Goal: Task Accomplishment & Management: Use online tool/utility

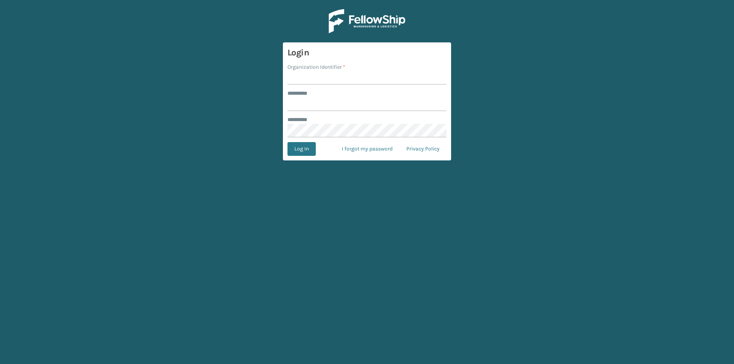
click at [349, 87] on form "Login Organization Identifier * ******** * ******** * Log In I forgot my passwo…" at bounding box center [367, 101] width 168 height 118
click at [343, 76] on input "Organization Identifier *" at bounding box center [366, 78] width 159 height 14
type input "FELLOWSHIP - WEST"
click at [330, 108] on input "******** *" at bounding box center [366, 104] width 159 height 14
type input "******"
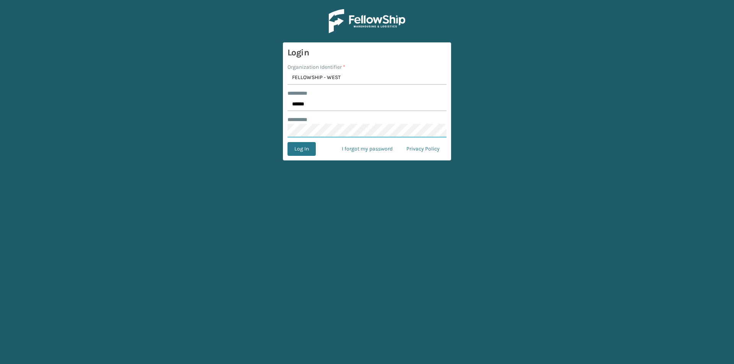
click at [287, 142] on button "Log In" at bounding box center [301, 149] width 28 height 14
click at [308, 146] on button "Log In" at bounding box center [301, 149] width 28 height 14
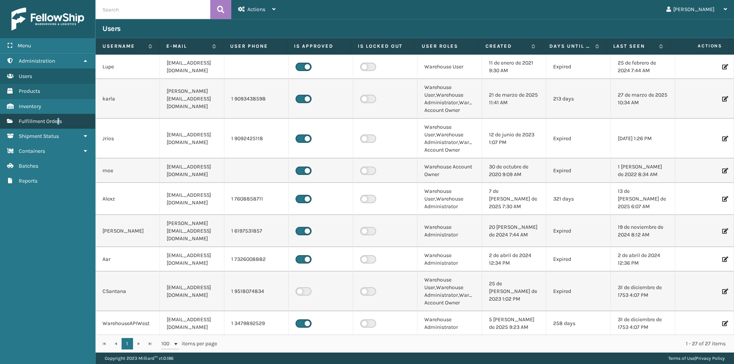
click at [60, 127] on link "Fulfillment Orders" at bounding box center [47, 121] width 95 height 15
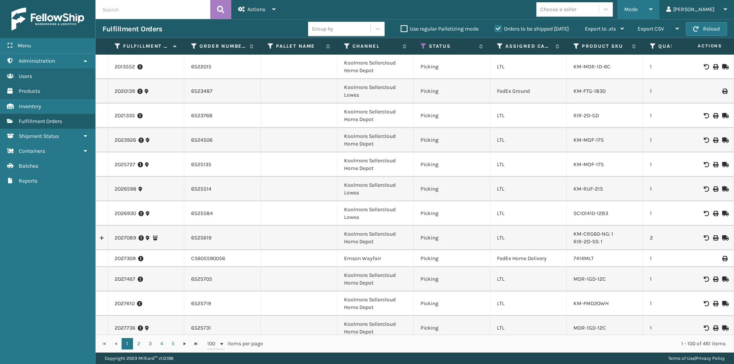
click at [652, 10] on icon at bounding box center [650, 8] width 3 height 5
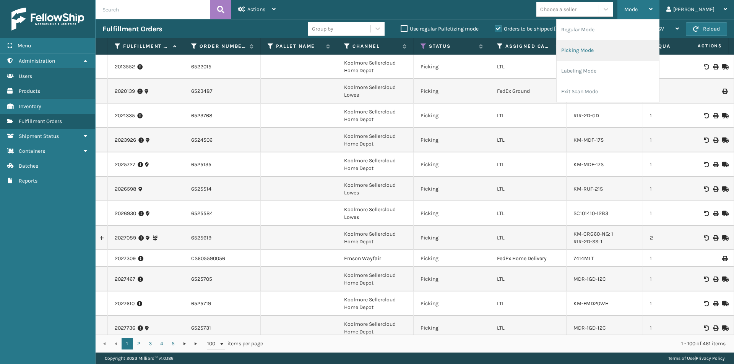
click at [636, 52] on li "Picking Mode" at bounding box center [607, 50] width 102 height 21
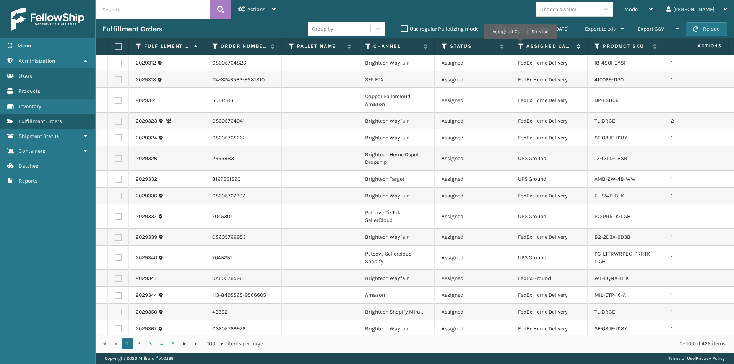
click at [520, 44] on icon at bounding box center [521, 46] width 6 height 7
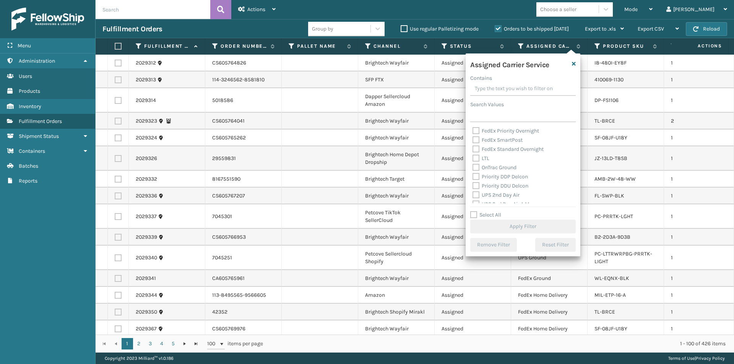
scroll to position [115, 0]
click at [478, 162] on label "UPS 2nd Day Air" at bounding box center [495, 163] width 47 height 6
click at [473, 162] on input "UPS 2nd Day Air" at bounding box center [472, 161] width 0 height 5
checkbox input "true"
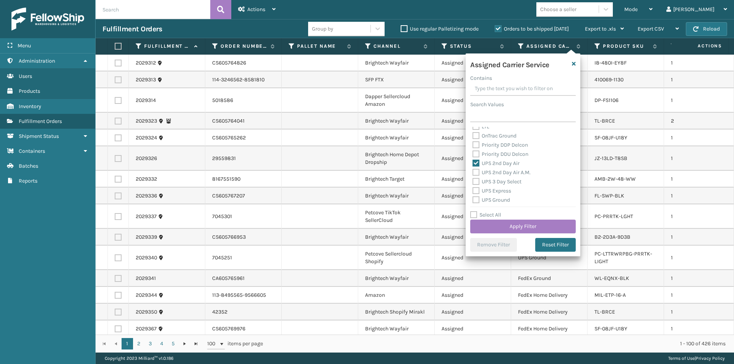
click at [476, 173] on label "UPS 2nd Day Air A.M." at bounding box center [501, 172] width 58 height 6
click at [473, 173] on input "UPS 2nd Day Air A.M." at bounding box center [472, 170] width 0 height 5
checkbox input "true"
click at [475, 191] on label "UPS Express" at bounding box center [491, 191] width 39 height 6
click at [473, 191] on input "UPS Express" at bounding box center [472, 189] width 0 height 5
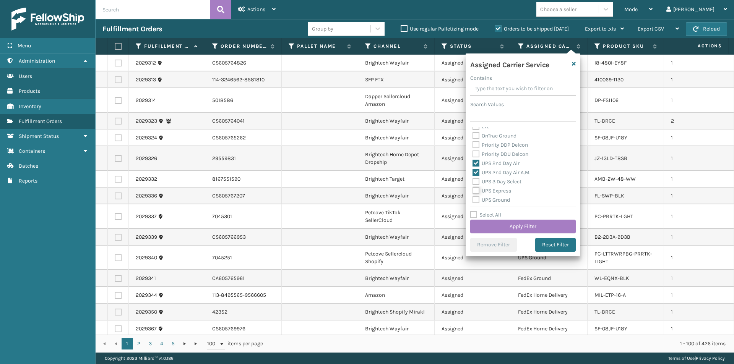
checkbox input "true"
click at [474, 172] on label "UPS Next Day Air" at bounding box center [496, 171] width 49 height 6
click at [473, 172] on input "UPS Next Day Air" at bounding box center [472, 169] width 0 height 5
checkbox input "true"
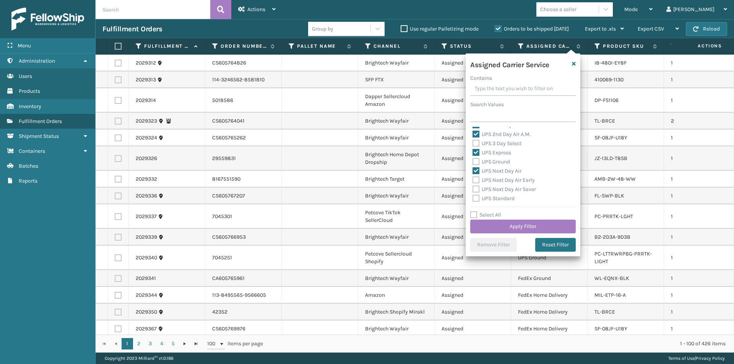
click at [475, 178] on label "UPS Next Day Air Early" at bounding box center [503, 180] width 62 height 6
click at [473, 178] on input "UPS Next Day Air Early" at bounding box center [472, 178] width 0 height 5
checkbox input "true"
click at [478, 189] on label "UPS Next Day Air Saver" at bounding box center [503, 189] width 63 height 6
click at [474, 189] on label "UPS Next Day Air Saver" at bounding box center [503, 189] width 63 height 6
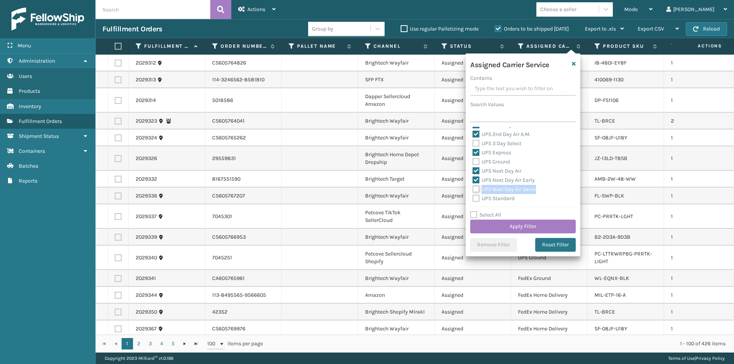
click at [473, 189] on input "UPS Next Day Air Saver" at bounding box center [472, 187] width 0 height 5
checkbox input "true"
click at [508, 227] on button "Apply Filter" at bounding box center [522, 227] width 105 height 14
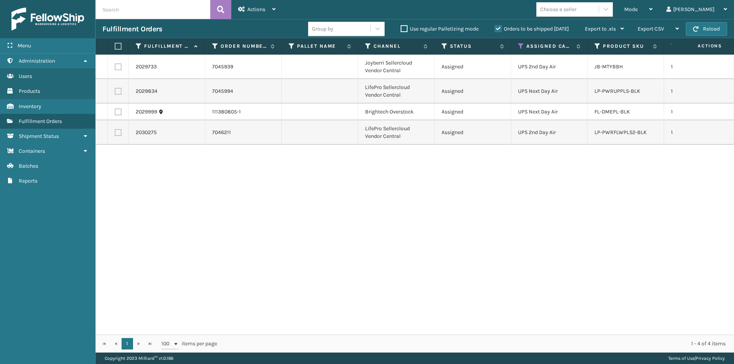
click at [119, 67] on label at bounding box center [118, 66] width 7 height 7
click at [115, 67] on input "checkbox" at bounding box center [115, 65] width 0 height 5
checkbox input "true"
click at [116, 93] on label at bounding box center [118, 91] width 7 height 7
click at [115, 93] on input "checkbox" at bounding box center [115, 90] width 0 height 5
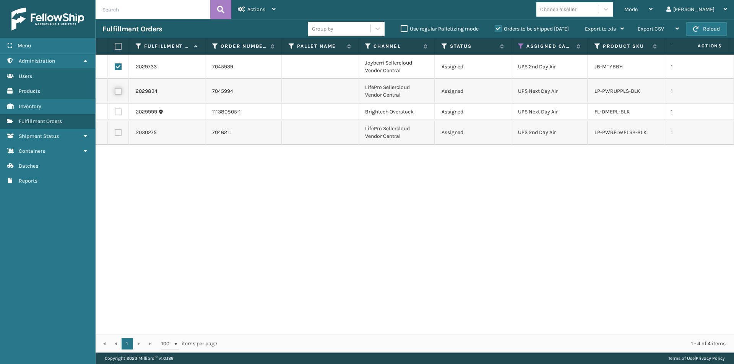
checkbox input "true"
click at [119, 111] on label at bounding box center [118, 112] width 7 height 7
click at [115, 111] on input "checkbox" at bounding box center [115, 111] width 0 height 5
checkbox input "true"
click at [118, 133] on label at bounding box center [118, 132] width 7 height 7
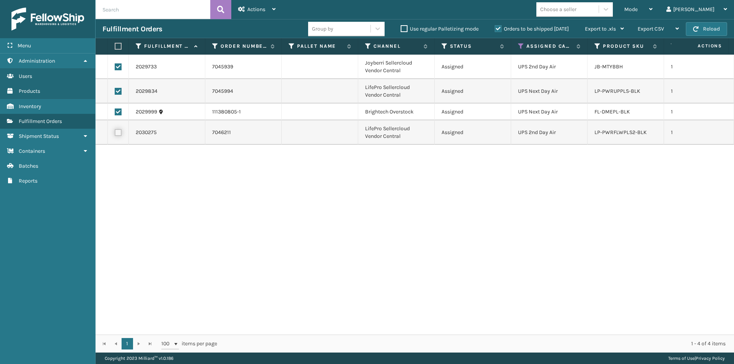
click at [115, 133] on input "checkbox" at bounding box center [115, 131] width 0 height 5
checkbox input "true"
click at [610, 12] on icon at bounding box center [606, 9] width 8 height 8
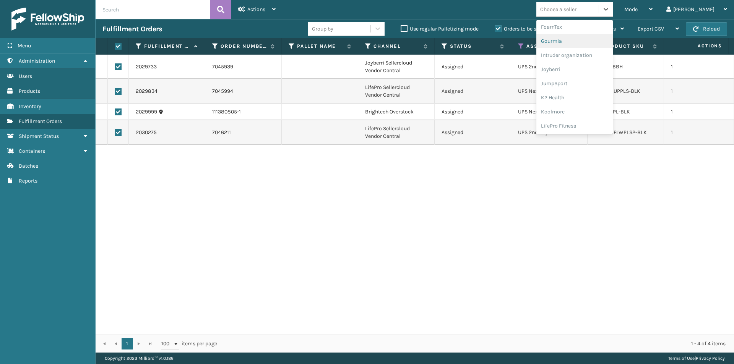
scroll to position [191, 0]
click at [601, 118] on div "LifePro Fitness" at bounding box center [574, 120] width 76 height 14
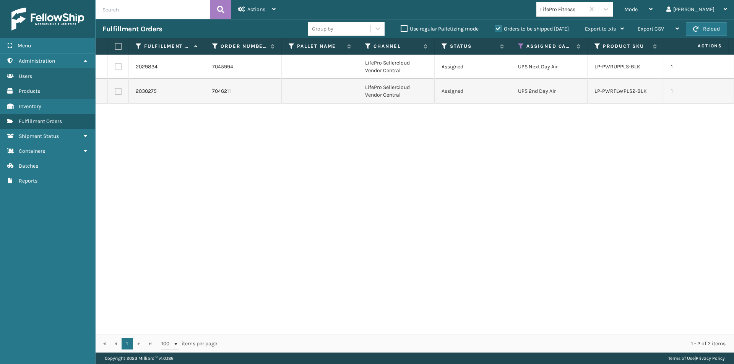
click at [119, 45] on label at bounding box center [117, 46] width 5 height 7
click at [115, 45] on input "checkbox" at bounding box center [115, 46] width 0 height 5
checkbox input "true"
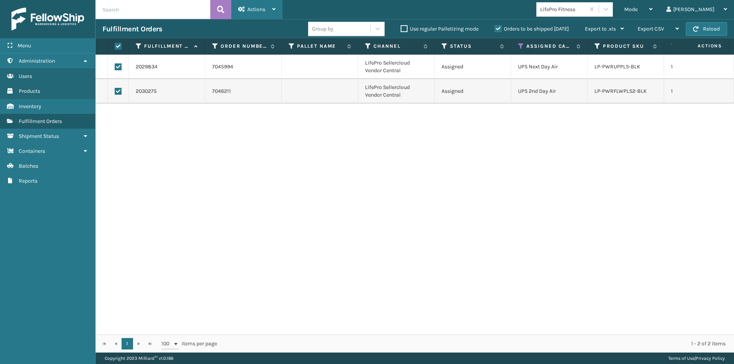
click at [276, 7] on div "Actions Settings Remove All Filters Export Labels Create Picking Batch" at bounding box center [256, 9] width 51 height 19
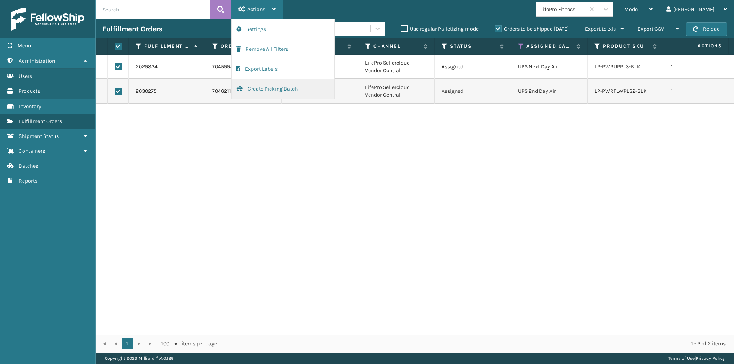
click at [270, 89] on button "Create Picking Batch" at bounding box center [283, 89] width 102 height 20
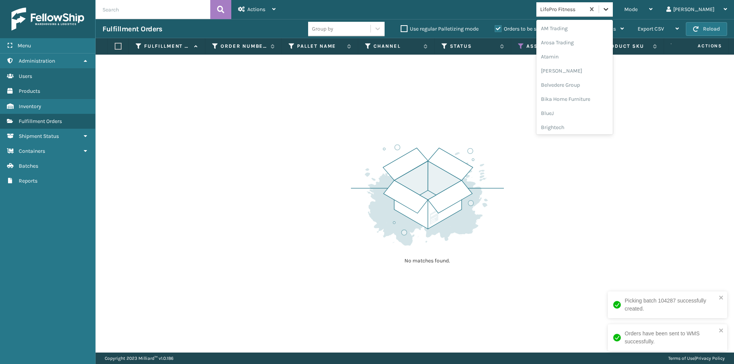
click at [610, 9] on icon at bounding box center [606, 9] width 8 height 8
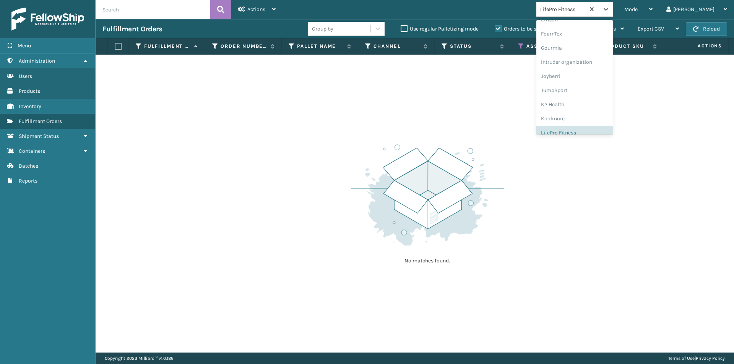
scroll to position [178, 0]
click at [576, 77] on div "Joyberri" at bounding box center [574, 77] width 76 height 14
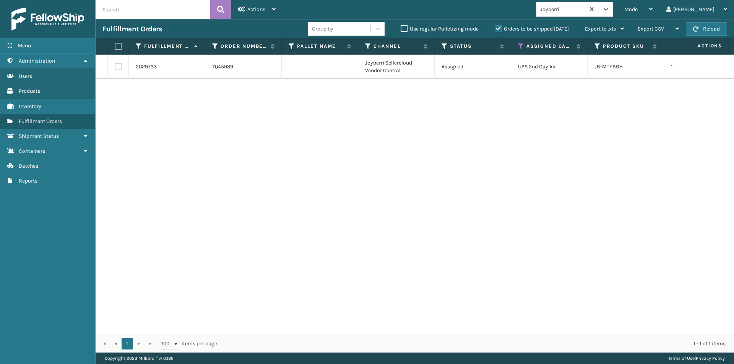
click at [117, 47] on label at bounding box center [117, 46] width 5 height 7
click at [115, 47] on input "checkbox" at bounding box center [115, 46] width 0 height 5
checkbox input "true"
click at [273, 10] on icon at bounding box center [273, 8] width 3 height 5
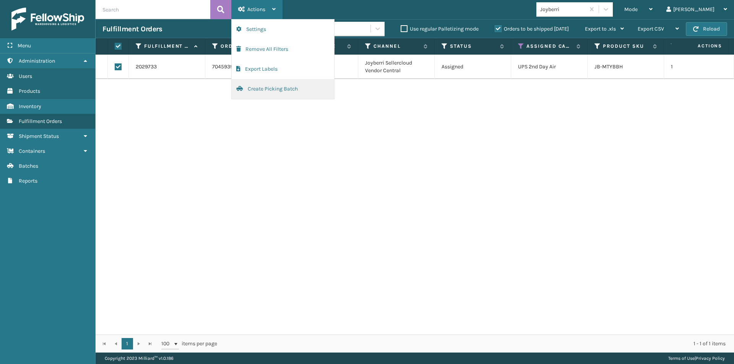
click at [266, 89] on button "Create Picking Batch" at bounding box center [283, 89] width 102 height 20
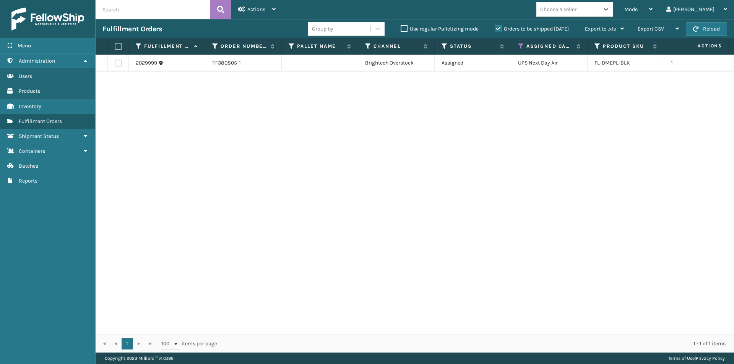
click at [118, 46] on label at bounding box center [117, 46] width 5 height 7
click at [115, 46] on input "checkbox" at bounding box center [115, 46] width 0 height 5
checkbox input "true"
click at [276, 11] on icon at bounding box center [273, 8] width 3 height 5
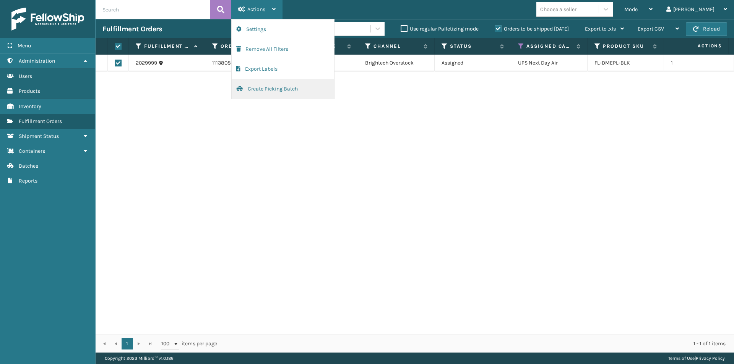
click at [268, 87] on button "Create Picking Batch" at bounding box center [283, 89] width 102 height 20
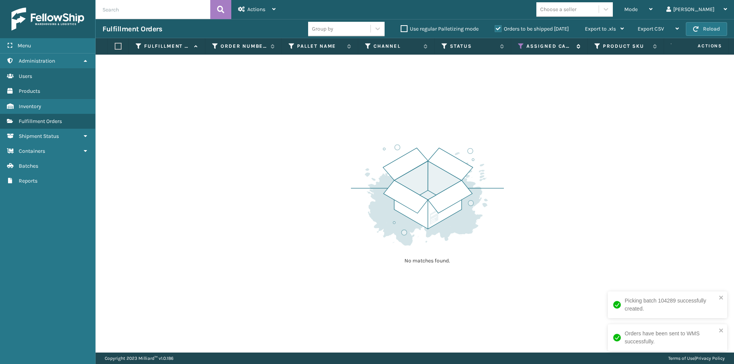
click at [521, 49] on icon at bounding box center [521, 46] width 6 height 7
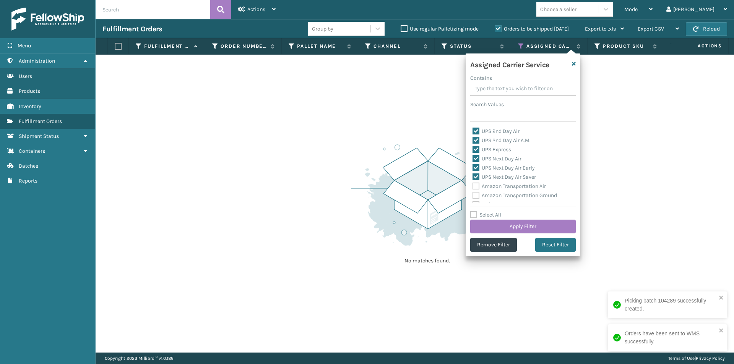
drag, startPoint x: 551, startPoint y: 242, endPoint x: 526, endPoint y: 207, distance: 43.3
click at [551, 242] on button "Reset Filter" at bounding box center [555, 245] width 41 height 14
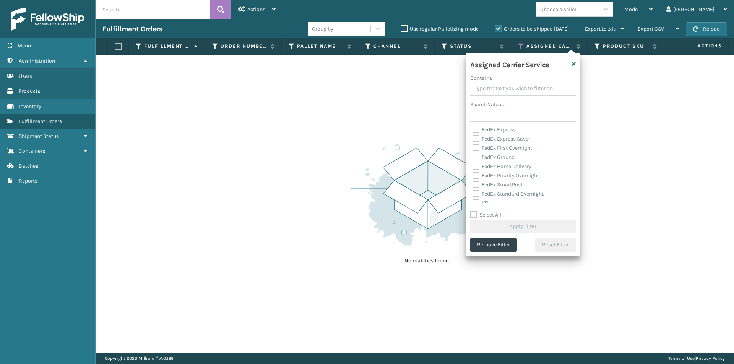
scroll to position [115, 0]
click at [478, 162] on label "UPS 2nd Day Air" at bounding box center [495, 163] width 47 height 6
click at [473, 162] on input "UPS 2nd Day Air" at bounding box center [472, 161] width 0 height 5
checkbox input "true"
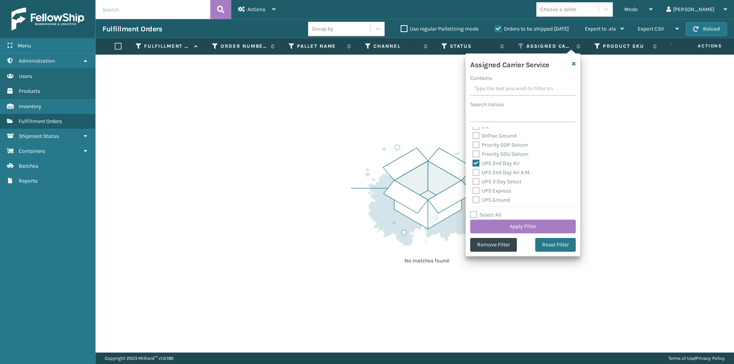
click at [475, 172] on label "UPS 2nd Day Air A.M." at bounding box center [501, 172] width 58 height 6
click at [473, 172] on input "UPS 2nd Day Air A.M." at bounding box center [472, 170] width 0 height 5
checkbox input "true"
click at [477, 183] on label "UPS 3 Day Select" at bounding box center [496, 181] width 49 height 6
click at [473, 182] on input "UPS 3 Day Select" at bounding box center [472, 179] width 0 height 5
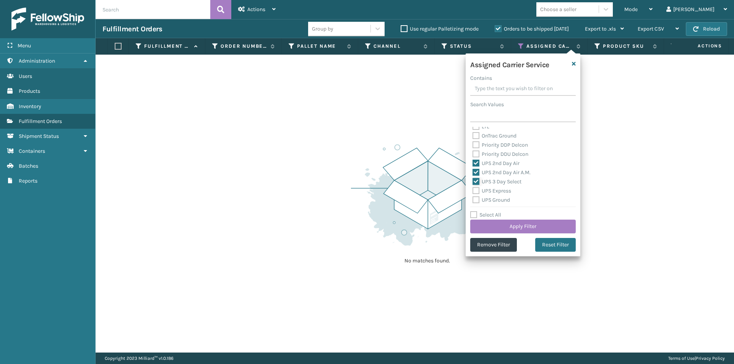
checkbox input "true"
click at [475, 192] on label "UPS Express" at bounding box center [491, 191] width 39 height 6
click at [473, 191] on input "UPS Express" at bounding box center [472, 189] width 0 height 5
checkbox input "true"
click at [478, 199] on label "UPS Ground" at bounding box center [490, 200] width 37 height 6
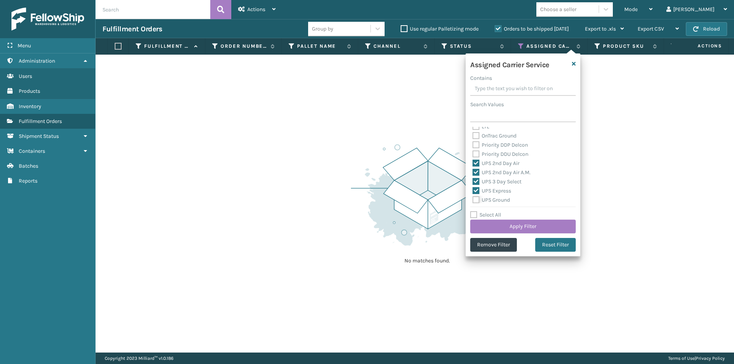
click at [473, 199] on input "UPS Ground" at bounding box center [472, 198] width 0 height 5
checkbox input "true"
click at [477, 171] on label "UPS Next Day Air" at bounding box center [496, 171] width 49 height 6
click at [473, 171] on input "UPS Next Day Air" at bounding box center [472, 169] width 0 height 5
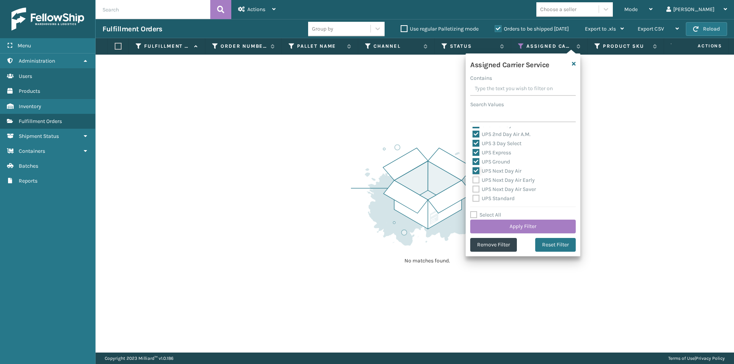
checkbox input "true"
click at [474, 182] on label "UPS Next Day Air Early" at bounding box center [503, 180] width 62 height 6
click at [473, 181] on input "UPS Next Day Air Early" at bounding box center [472, 178] width 0 height 5
checkbox input "true"
click at [477, 189] on label "UPS Next Day Air Saver" at bounding box center [503, 189] width 63 height 6
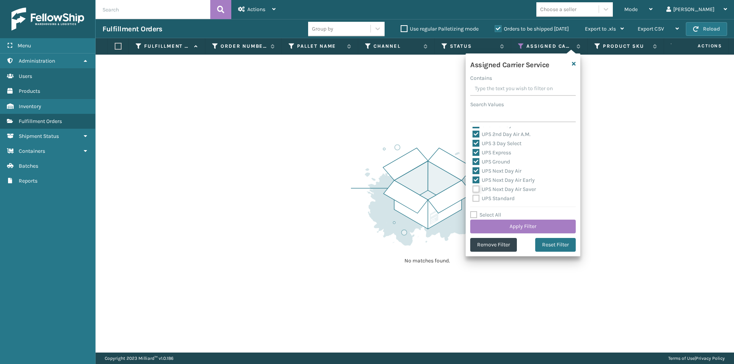
click at [473, 189] on input "UPS Next Day Air Saver" at bounding box center [472, 187] width 0 height 5
checkbox input "true"
click at [475, 196] on label "UPS Standard" at bounding box center [493, 198] width 42 height 6
click at [473, 196] on input "UPS Standard" at bounding box center [472, 196] width 0 height 5
checkbox input "true"
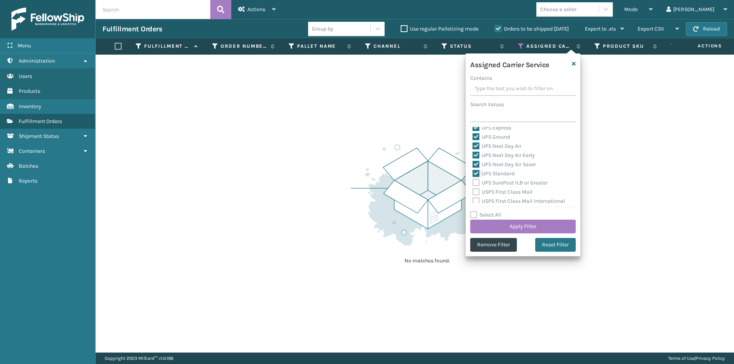
scroll to position [191, 0]
click at [475, 169] on label "UPS SurePost 1LB or Greater" at bounding box center [509, 169] width 75 height 6
click at [473, 169] on input "UPS SurePost 1LB or Greater" at bounding box center [472, 167] width 0 height 5
checkbox input "true"
click at [533, 228] on button "Apply Filter" at bounding box center [522, 227] width 105 height 14
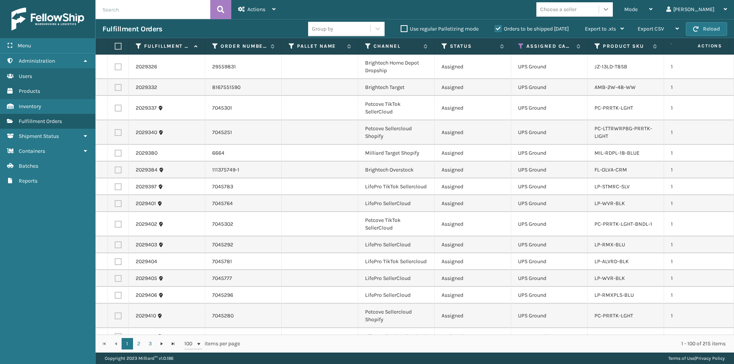
click at [610, 8] on icon at bounding box center [606, 9] width 8 height 8
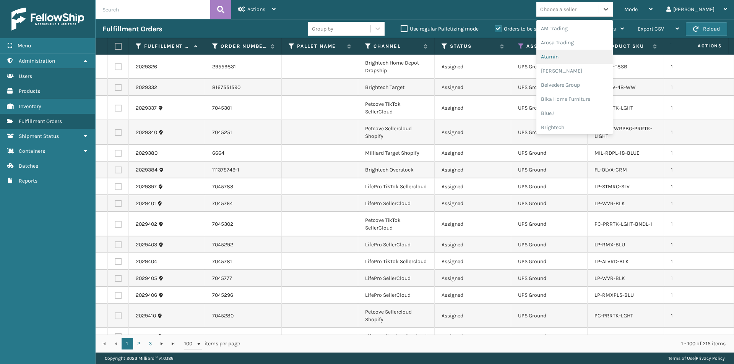
click at [587, 58] on div "Atamin" at bounding box center [574, 57] width 76 height 14
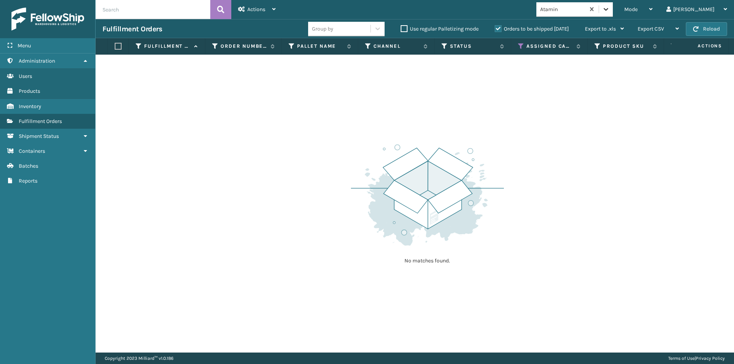
click at [613, 13] on div at bounding box center [606, 9] width 14 height 14
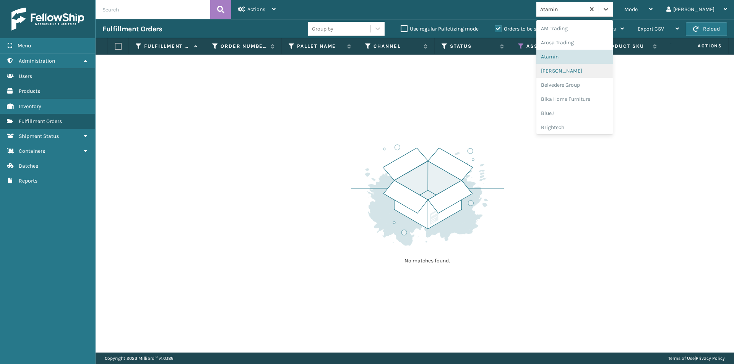
click at [598, 73] on div "Bebe Bask" at bounding box center [574, 71] width 76 height 14
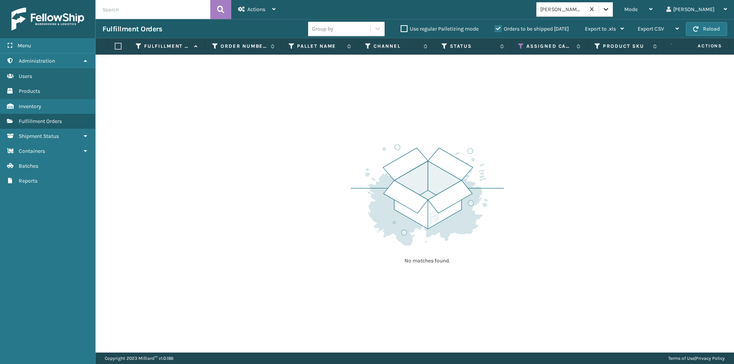
click at [610, 8] on icon at bounding box center [606, 9] width 8 height 8
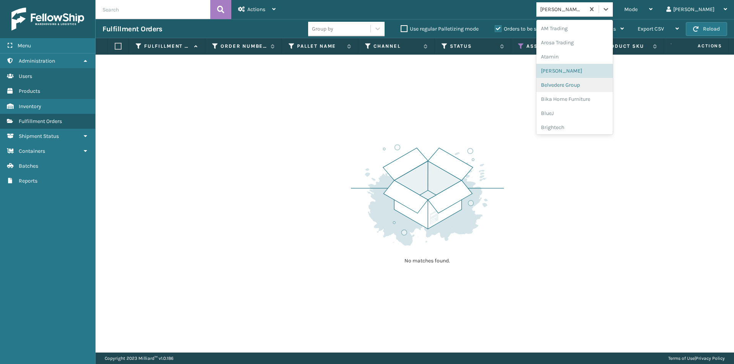
click at [592, 86] on div "Belvedere Group" at bounding box center [574, 85] width 76 height 14
drag, startPoint x: 635, startPoint y: 11, endPoint x: 634, endPoint y: 16, distance: 4.6
click at [610, 11] on icon at bounding box center [606, 9] width 8 height 8
click at [593, 104] on div "Bika Home Furniture" at bounding box center [574, 99] width 76 height 14
click at [610, 7] on icon at bounding box center [606, 9] width 8 height 8
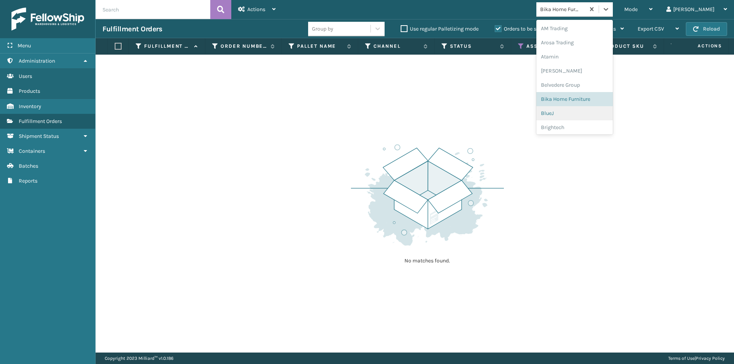
click at [582, 115] on div "BlueJ" at bounding box center [574, 113] width 76 height 14
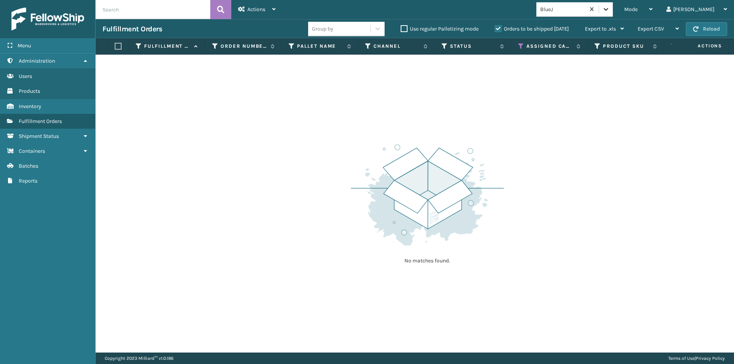
click at [610, 8] on icon at bounding box center [606, 9] width 8 height 8
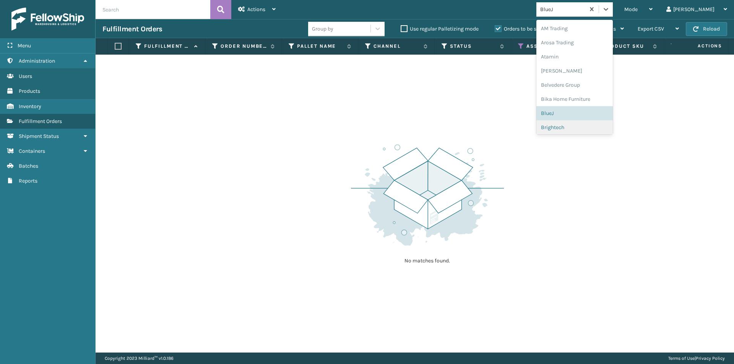
click at [592, 125] on div "Brightech" at bounding box center [574, 127] width 76 height 14
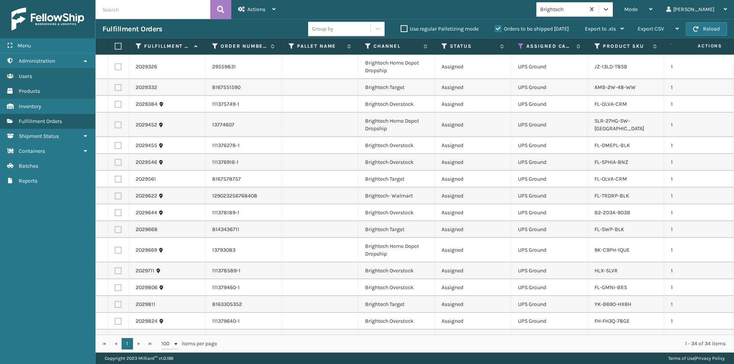
click at [118, 47] on label at bounding box center [117, 46] width 5 height 7
click at [115, 47] on input "checkbox" at bounding box center [115, 46] width 0 height 5
checkbox input "true"
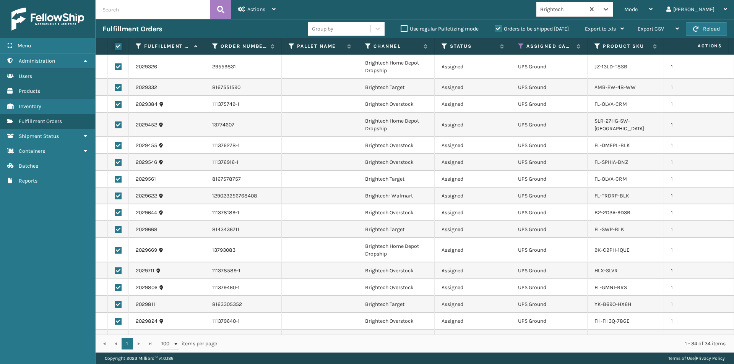
checkbox input "true"
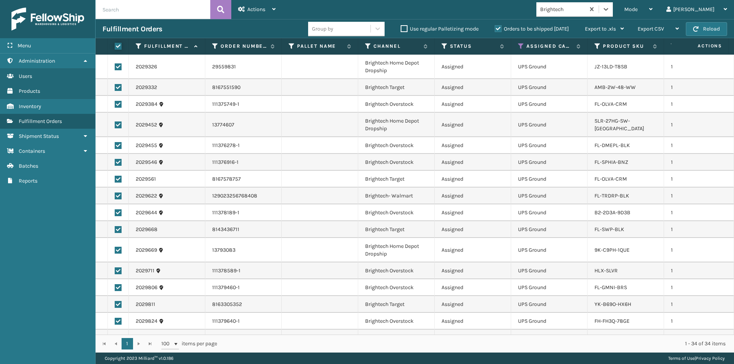
checkbox input "true"
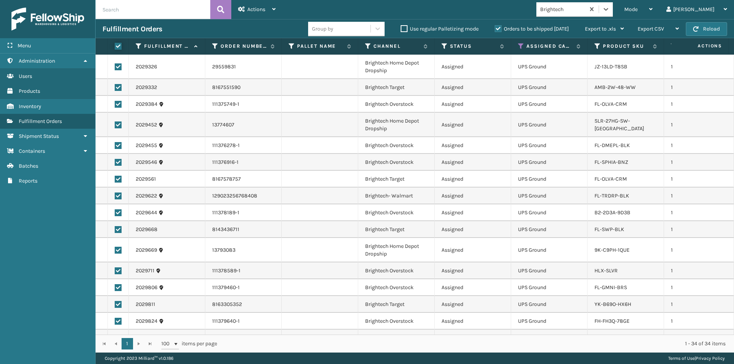
checkbox input "true"
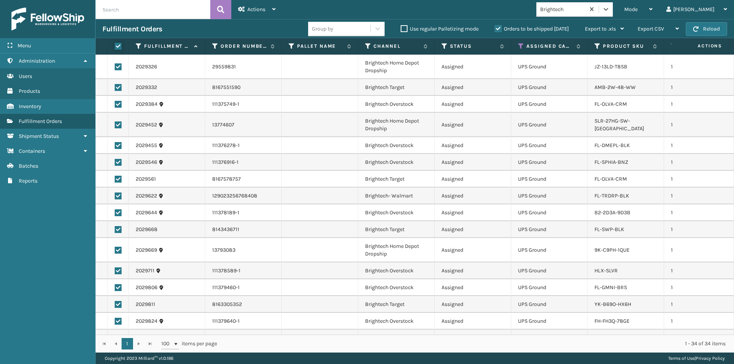
checkbox input "true"
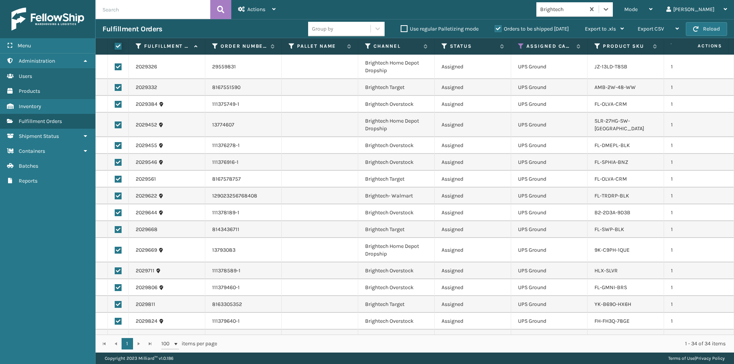
checkbox input "true"
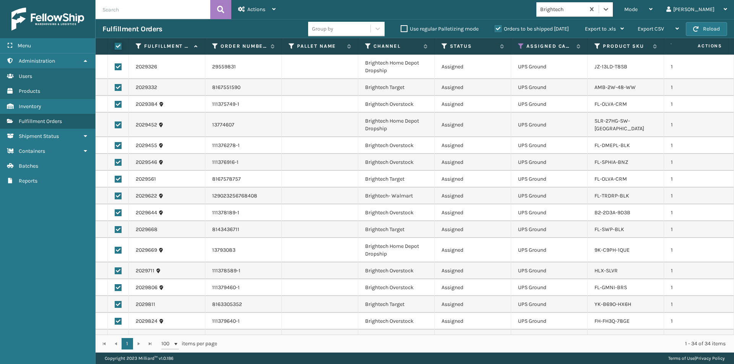
checkbox input "true"
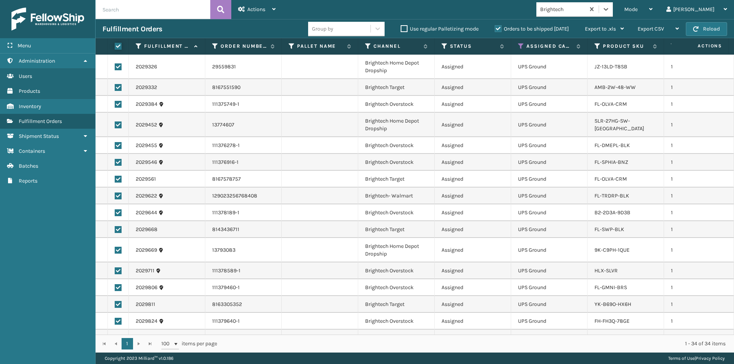
checkbox input "true"
click at [275, 12] on div "Actions" at bounding box center [256, 9] width 37 height 19
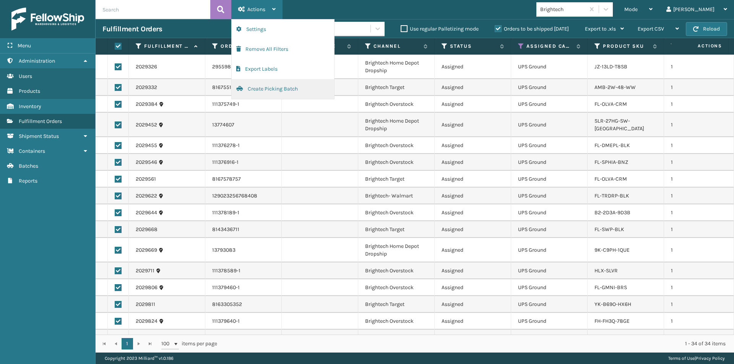
click at [267, 92] on button "Create Picking Batch" at bounding box center [283, 89] width 102 height 20
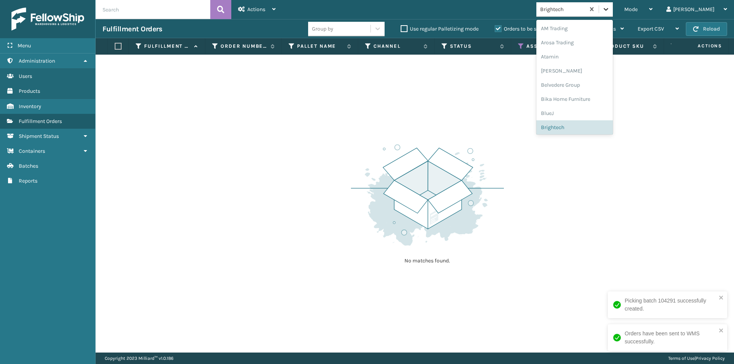
click at [613, 11] on div at bounding box center [606, 9] width 14 height 14
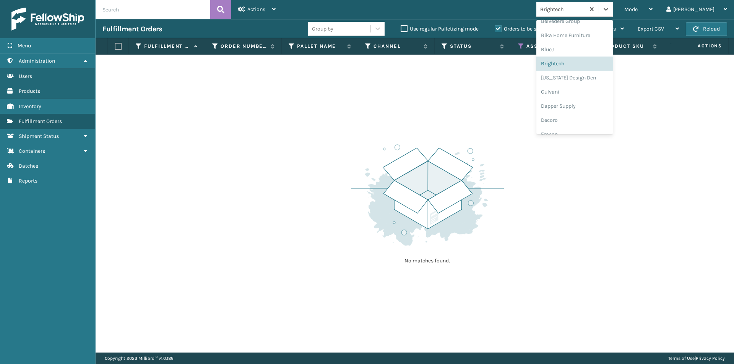
scroll to position [66, 0]
click at [587, 73] on div "California Design Den" at bounding box center [574, 76] width 76 height 14
click at [610, 12] on icon at bounding box center [606, 9] width 8 height 8
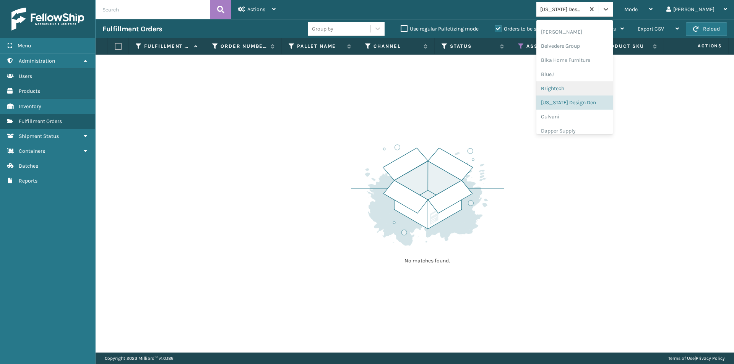
scroll to position [57, 0]
click at [592, 103] on div "Culvani" at bounding box center [574, 99] width 76 height 14
click at [608, 10] on icon at bounding box center [605, 9] width 5 height 3
click at [594, 101] on div "Dapper Supply" at bounding box center [574, 99] width 76 height 14
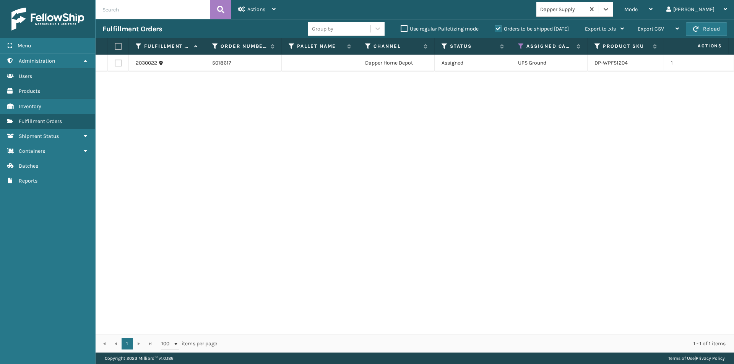
click at [116, 47] on label at bounding box center [117, 46] width 5 height 7
click at [115, 47] on input "checkbox" at bounding box center [115, 46] width 0 height 5
checkbox input "true"
click at [272, 9] on icon at bounding box center [273, 8] width 3 height 5
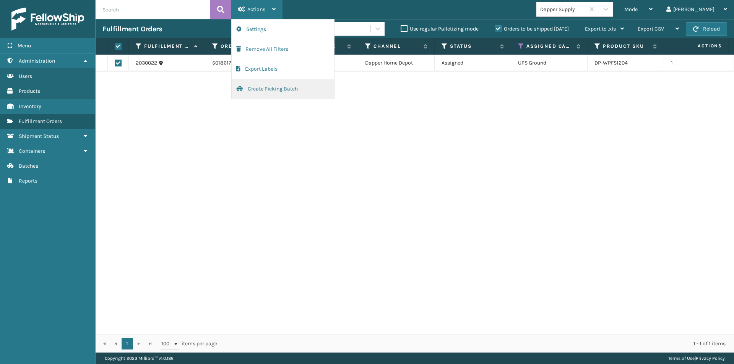
click at [261, 87] on button "Create Picking Batch" at bounding box center [283, 89] width 102 height 20
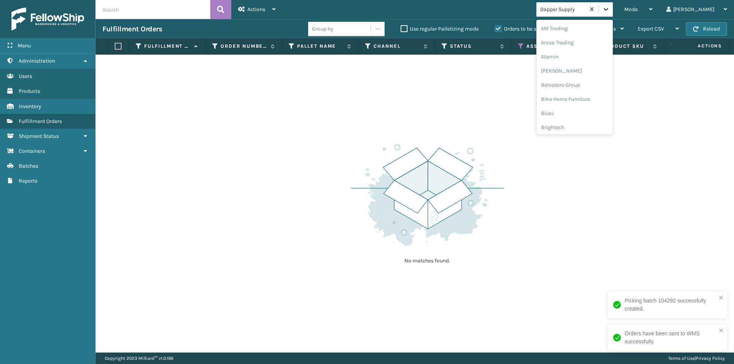
click at [613, 12] on div at bounding box center [606, 9] width 14 height 14
click at [593, 102] on div "Decoro" at bounding box center [574, 99] width 76 height 14
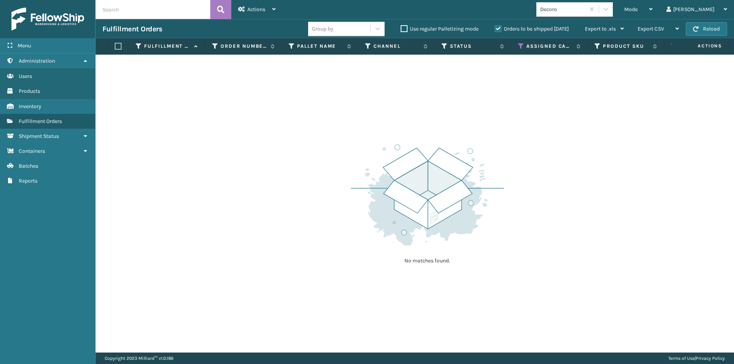
click at [597, 104] on div "No matches found." at bounding box center [415, 204] width 638 height 298
click at [610, 10] on icon at bounding box center [606, 9] width 8 height 8
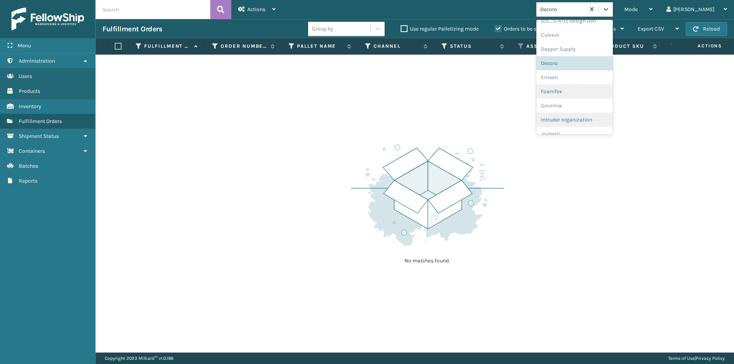
scroll to position [138, 0]
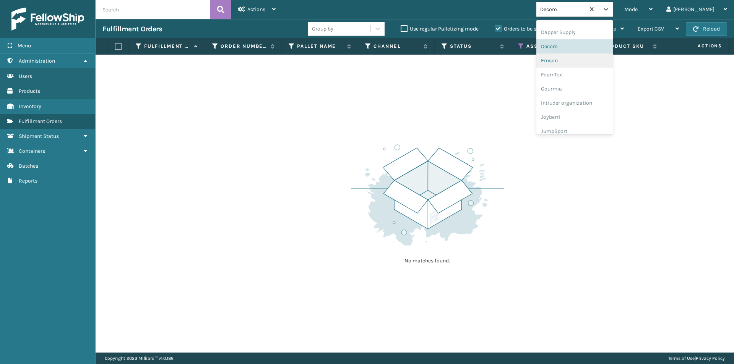
click at [588, 64] on div "Emson" at bounding box center [574, 61] width 76 height 14
click at [610, 8] on icon at bounding box center [606, 9] width 8 height 8
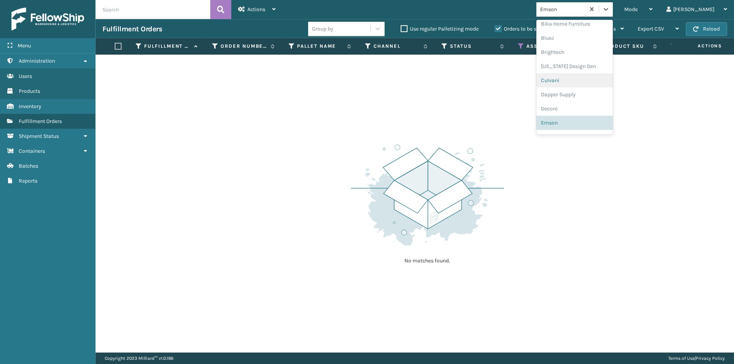
scroll to position [114, 0]
click at [584, 97] on div "FoamTex" at bounding box center [574, 99] width 76 height 14
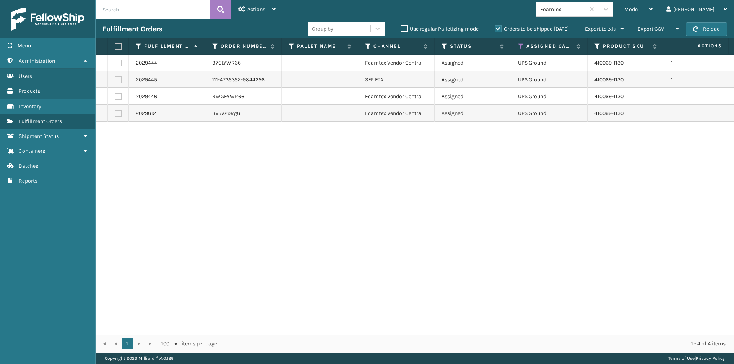
click at [119, 43] on label at bounding box center [117, 46] width 5 height 7
click at [115, 44] on input "checkbox" at bounding box center [115, 46] width 0 height 5
checkbox input "true"
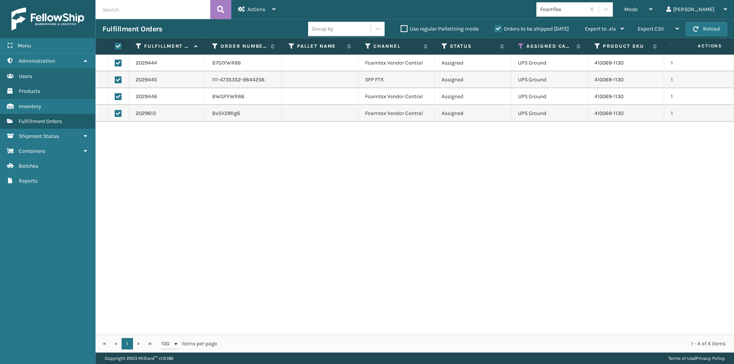
checkbox input "true"
click at [271, 7] on div "Actions" at bounding box center [256, 9] width 37 height 19
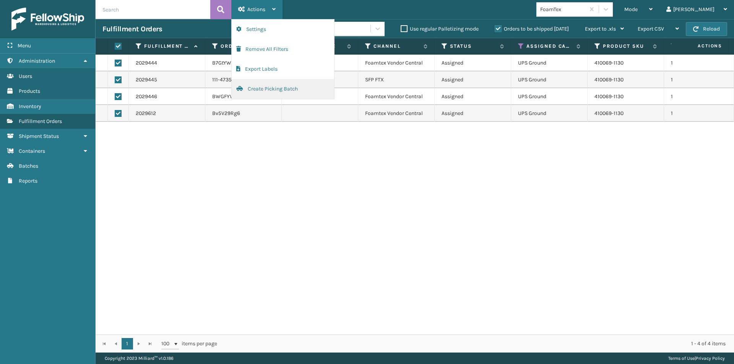
click at [260, 86] on button "Create Picking Batch" at bounding box center [283, 89] width 102 height 20
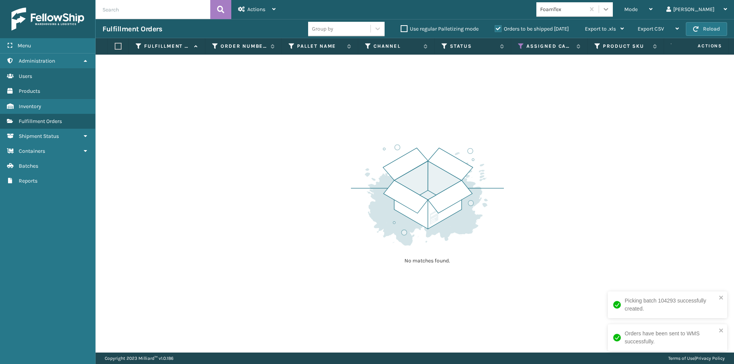
click at [608, 10] on icon at bounding box center [605, 9] width 5 height 3
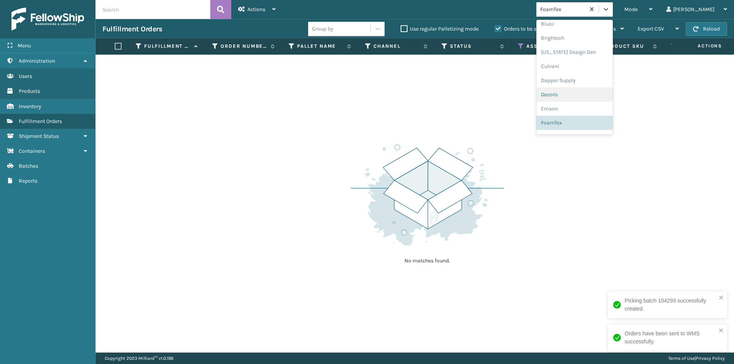
scroll to position [166, 0]
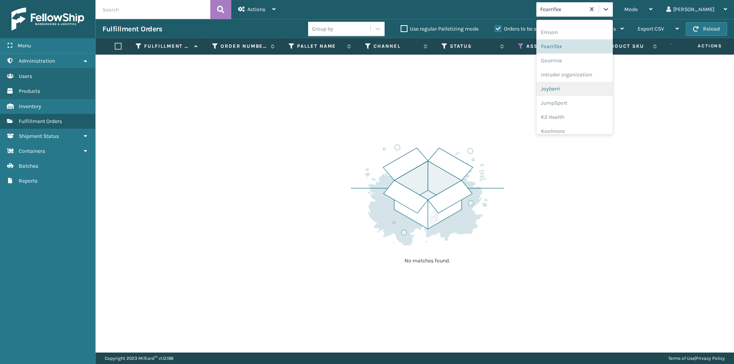
click at [589, 90] on div "Joyberri" at bounding box center [574, 89] width 76 height 14
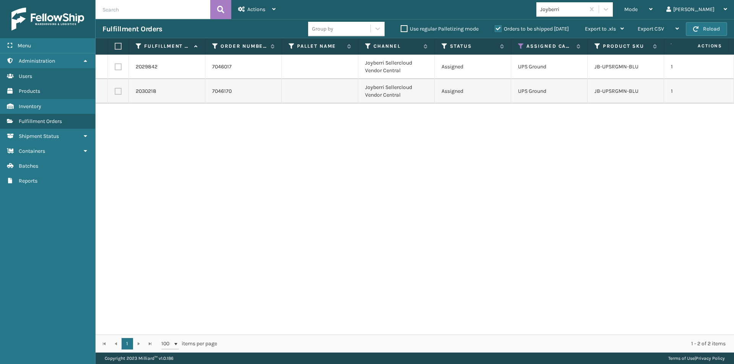
click at [117, 47] on label at bounding box center [117, 46] width 5 height 7
click at [115, 47] on input "checkbox" at bounding box center [115, 46] width 0 height 5
checkbox input "true"
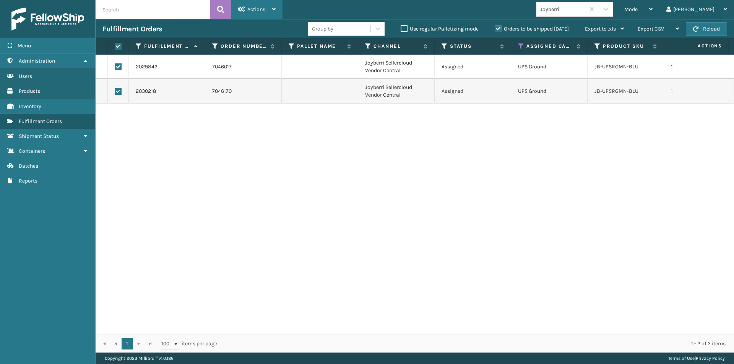
click at [275, 9] on icon at bounding box center [273, 8] width 3 height 5
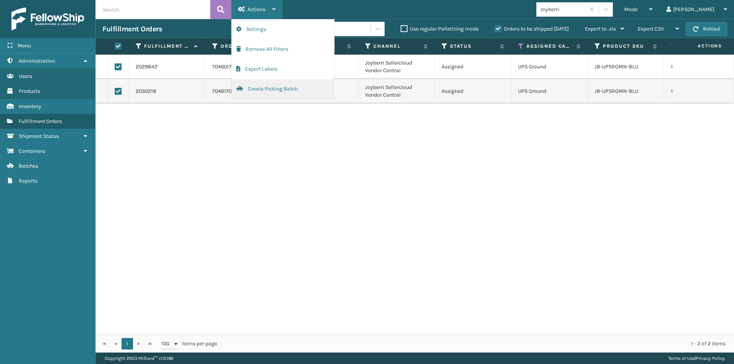
click at [276, 88] on button "Create Picking Batch" at bounding box center [283, 89] width 102 height 20
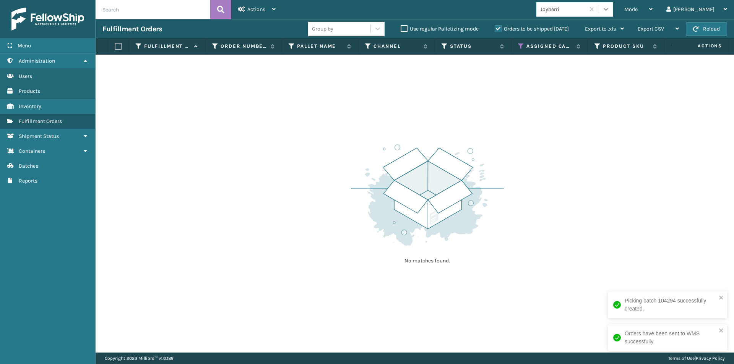
click at [610, 11] on icon at bounding box center [606, 9] width 8 height 8
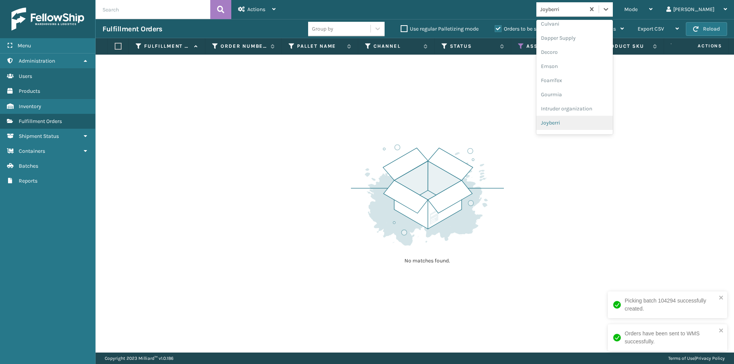
scroll to position [170, 0]
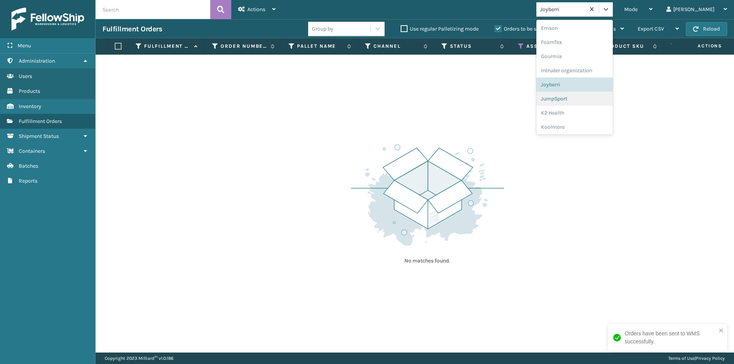
click at [603, 102] on div "JumpSport" at bounding box center [574, 99] width 76 height 14
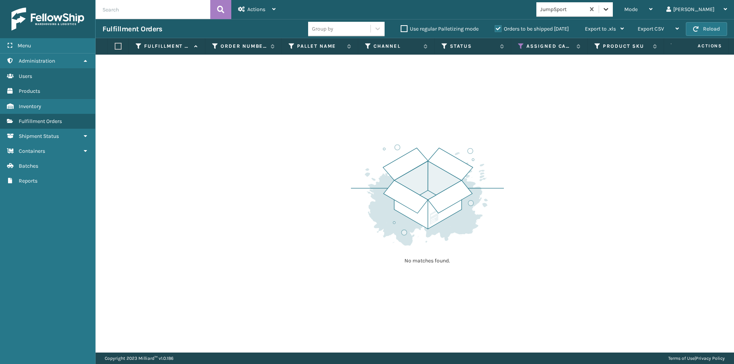
click at [610, 8] on icon at bounding box center [606, 9] width 8 height 8
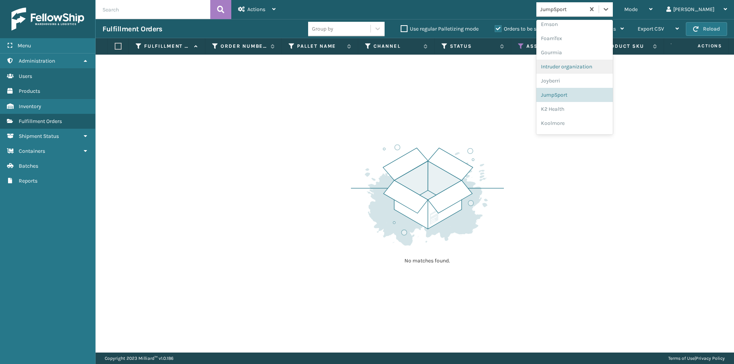
scroll to position [184, 0]
click at [602, 101] on div "K2 Health" at bounding box center [574, 99] width 76 height 14
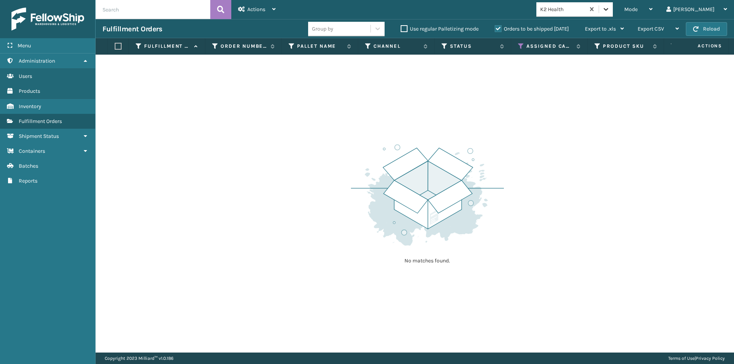
click at [610, 11] on icon at bounding box center [606, 9] width 8 height 8
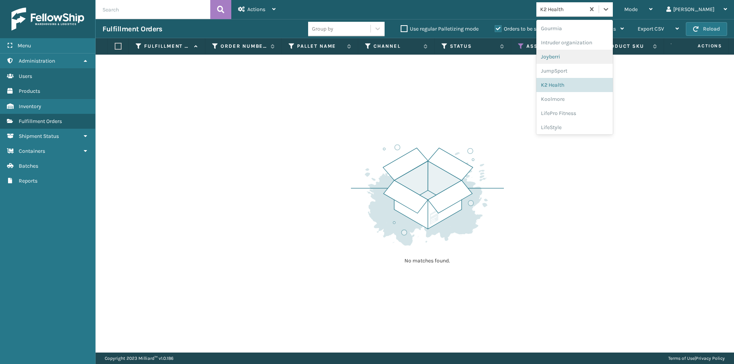
scroll to position [198, 0]
click at [597, 99] on div "Koolmore" at bounding box center [574, 99] width 76 height 14
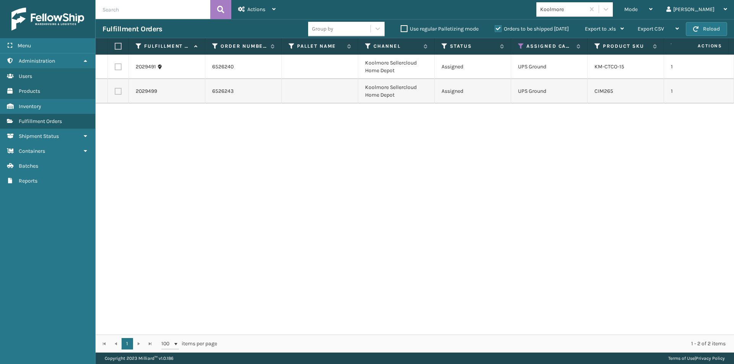
click at [117, 46] on label at bounding box center [117, 46] width 5 height 7
click at [115, 46] on input "checkbox" at bounding box center [115, 46] width 0 height 5
checkbox input "true"
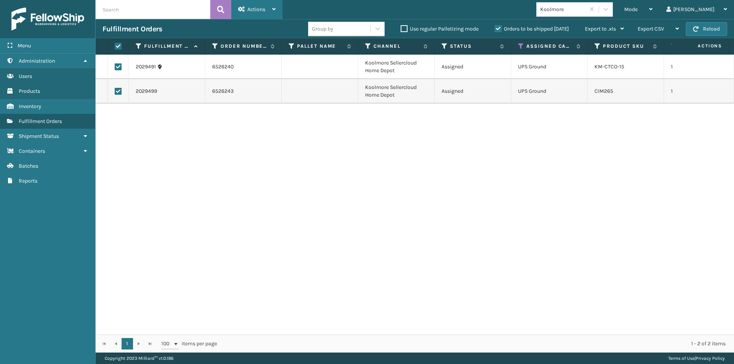
click at [273, 10] on icon at bounding box center [273, 8] width 3 height 5
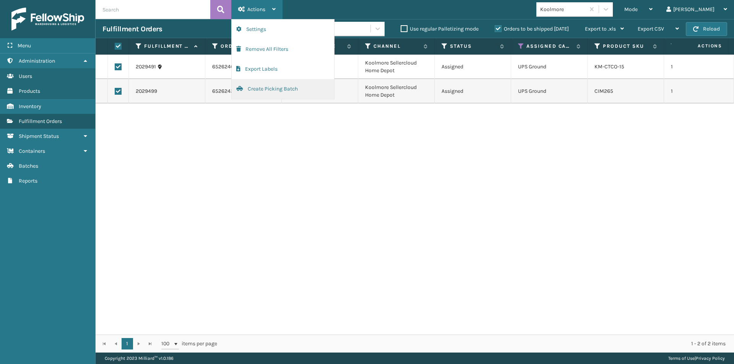
click at [273, 89] on button "Create Picking Batch" at bounding box center [283, 89] width 102 height 20
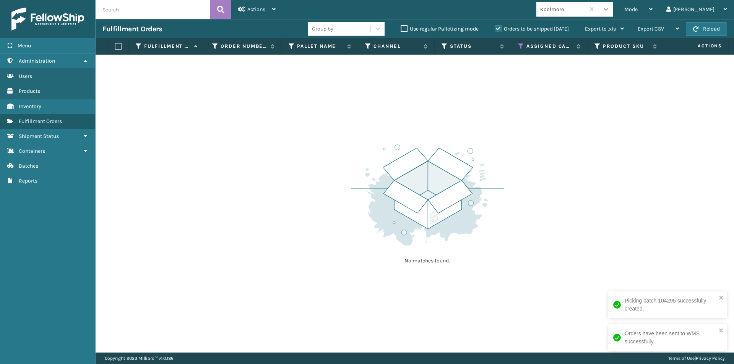
click at [610, 8] on icon at bounding box center [606, 9] width 8 height 8
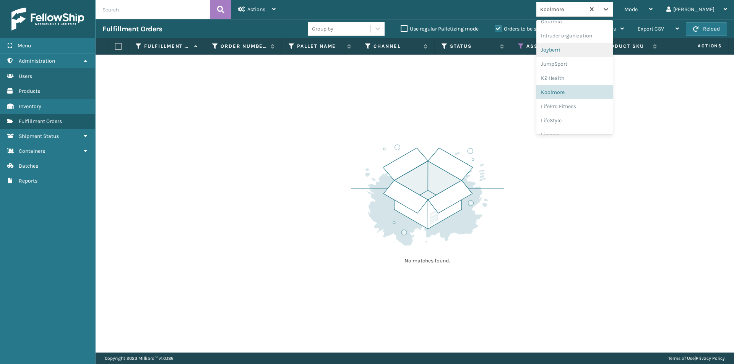
scroll to position [220, 0]
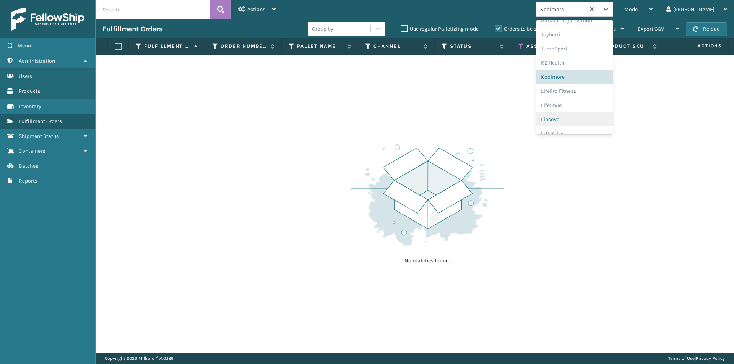
click at [587, 119] on div "Lincove" at bounding box center [574, 119] width 76 height 14
click at [613, 11] on div at bounding box center [606, 9] width 14 height 14
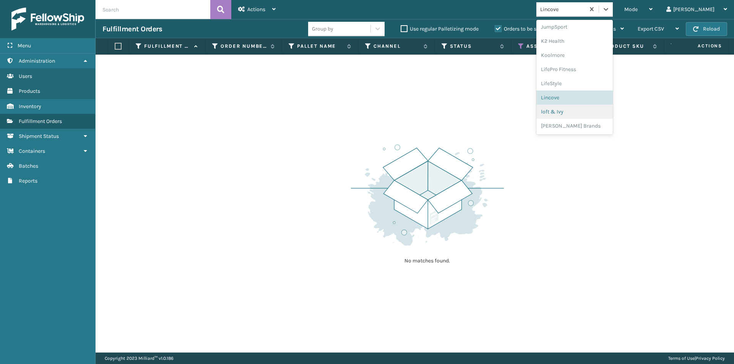
click at [589, 116] on div "loft & Ivy" at bounding box center [574, 112] width 76 height 14
click at [613, 13] on div at bounding box center [606, 9] width 14 height 14
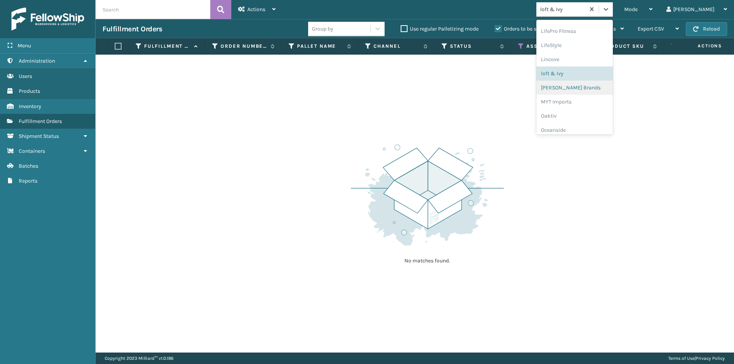
click at [584, 90] on div "Milliard Brands" at bounding box center [574, 88] width 76 height 14
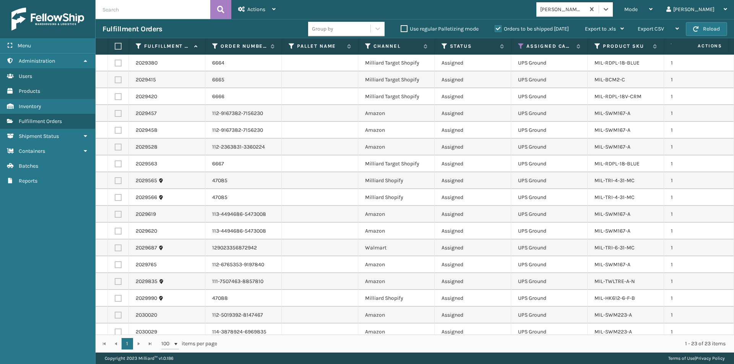
click at [118, 44] on label at bounding box center [117, 46] width 5 height 7
click at [115, 44] on input "checkbox" at bounding box center [115, 46] width 0 height 5
checkbox input "true"
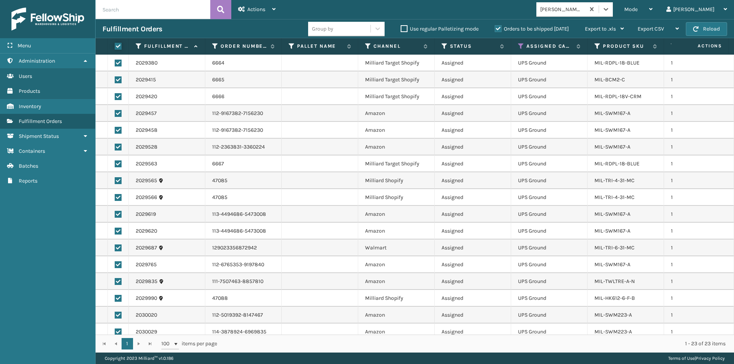
checkbox input "true"
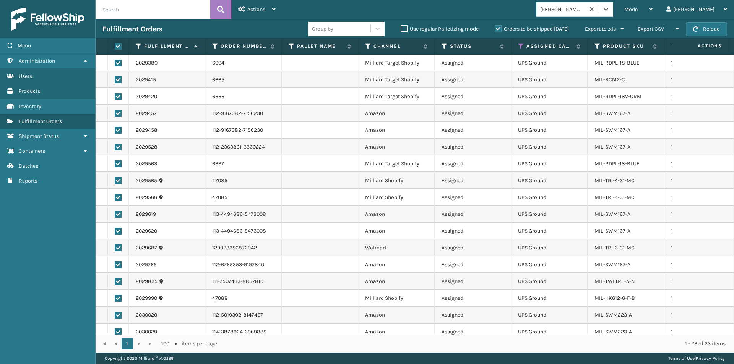
checkbox input "true"
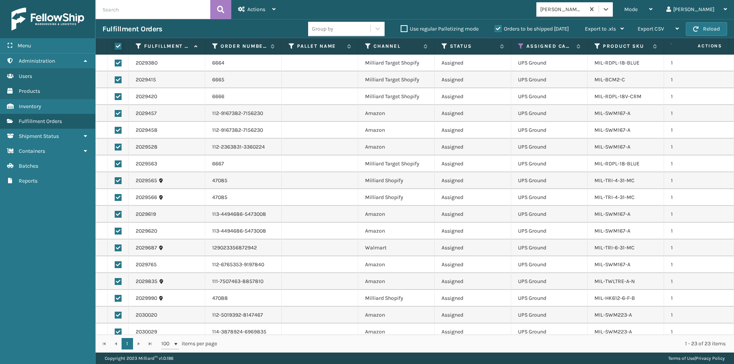
checkbox input "true"
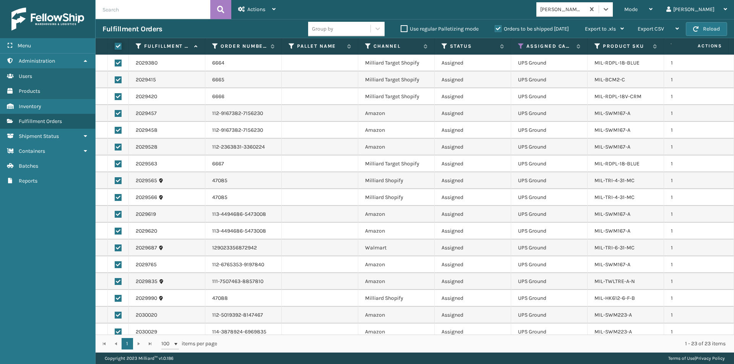
checkbox input "true"
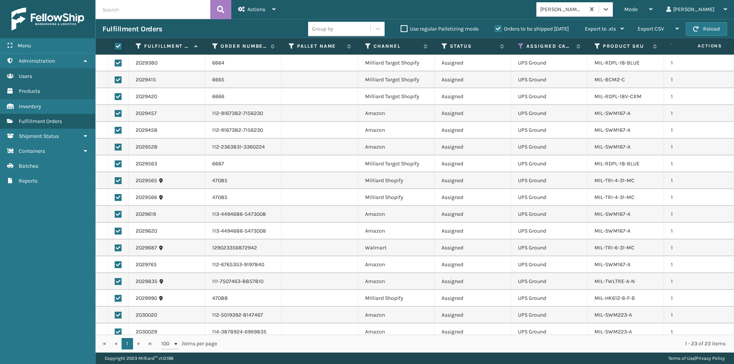
checkbox input "true"
click at [274, 8] on icon at bounding box center [273, 8] width 3 height 5
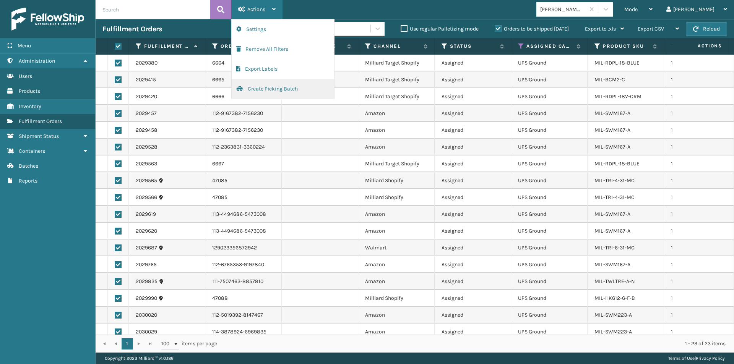
click at [257, 90] on button "Create Picking Batch" at bounding box center [283, 89] width 102 height 20
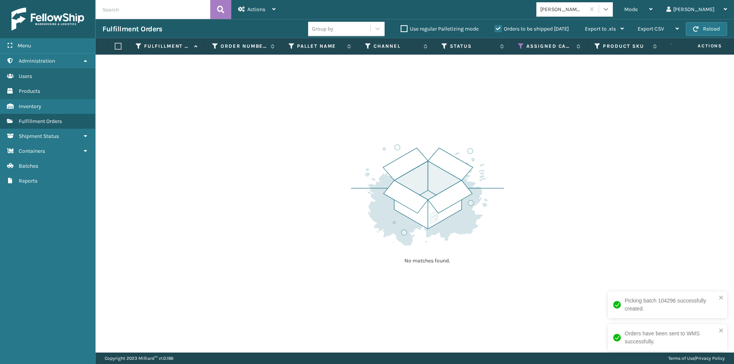
click at [613, 13] on div at bounding box center [606, 9] width 14 height 14
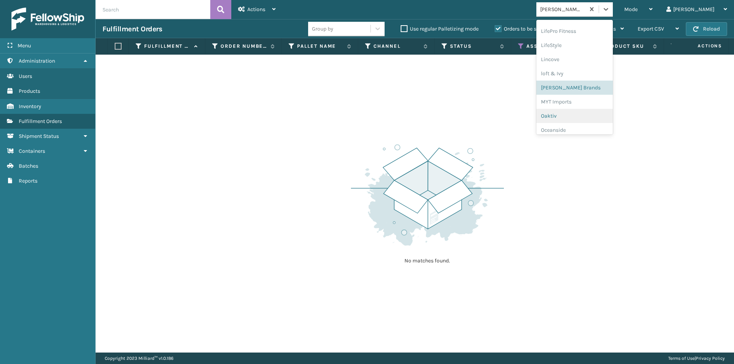
click at [594, 120] on div "Oaktiv" at bounding box center [574, 116] width 76 height 14
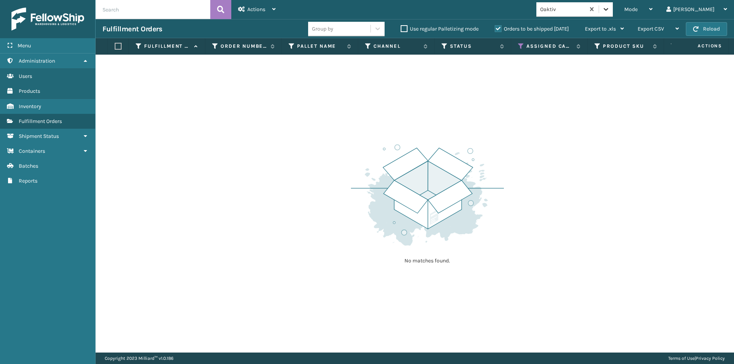
click at [608, 8] on icon at bounding box center [605, 9] width 5 height 3
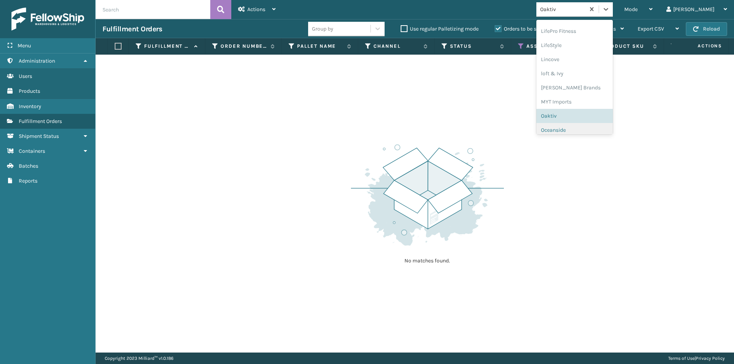
click at [605, 132] on div "Oceanside" at bounding box center [574, 130] width 76 height 14
click at [610, 8] on icon at bounding box center [606, 9] width 8 height 8
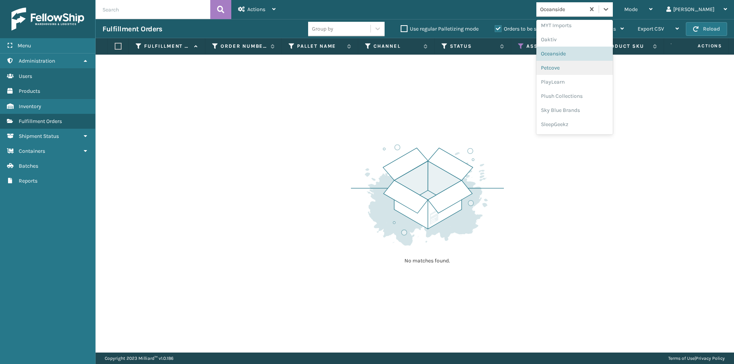
click at [600, 70] on div "Petcove" at bounding box center [574, 68] width 76 height 14
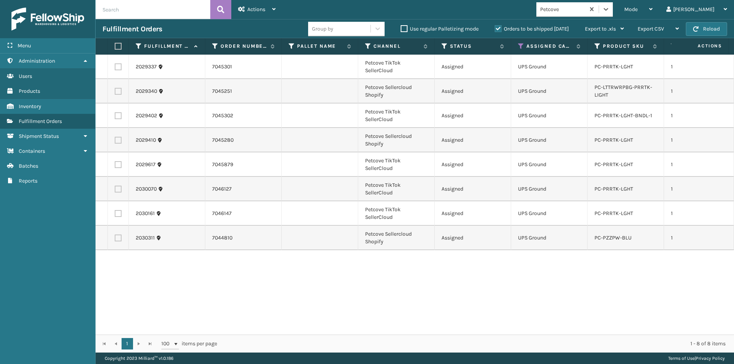
click at [116, 47] on label at bounding box center [117, 46] width 5 height 7
click at [115, 47] on input "checkbox" at bounding box center [115, 46] width 0 height 5
checkbox input "true"
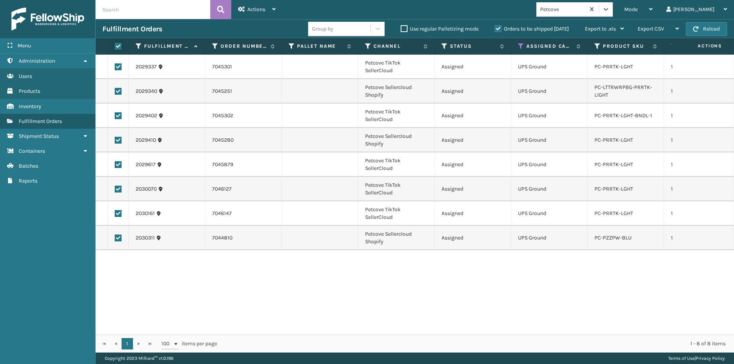
checkbox input "true"
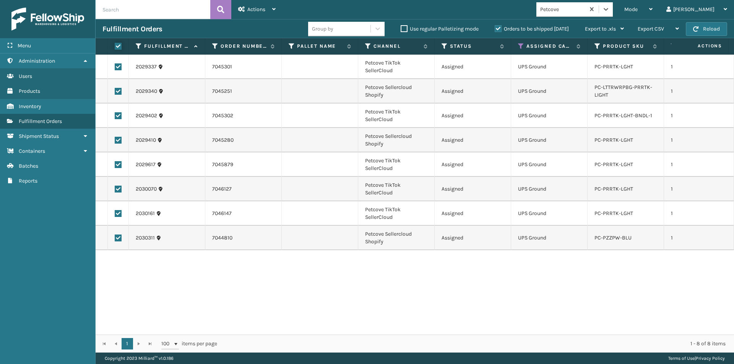
checkbox input "true"
click at [274, 6] on icon at bounding box center [273, 8] width 3 height 5
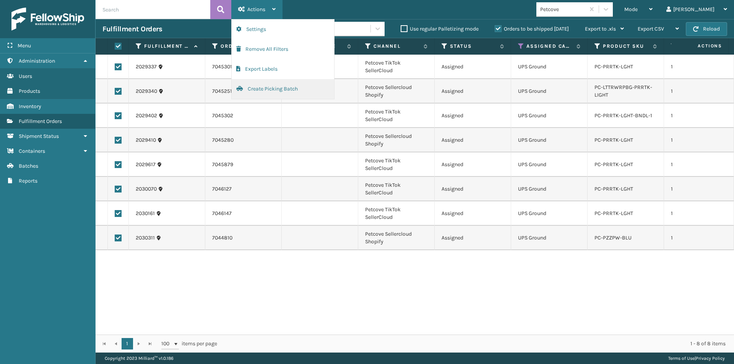
click at [264, 94] on button "Create Picking Batch" at bounding box center [283, 89] width 102 height 20
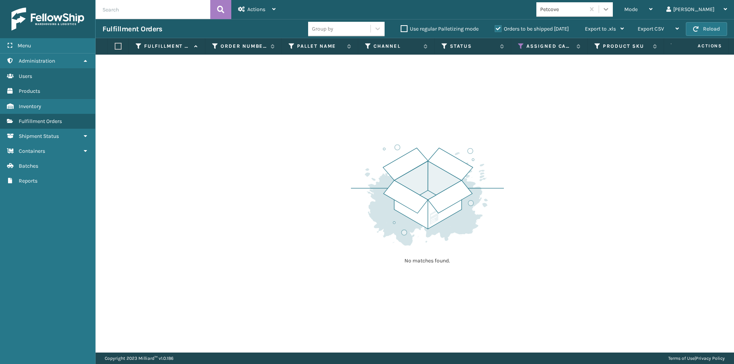
click at [613, 11] on div at bounding box center [606, 9] width 14 height 14
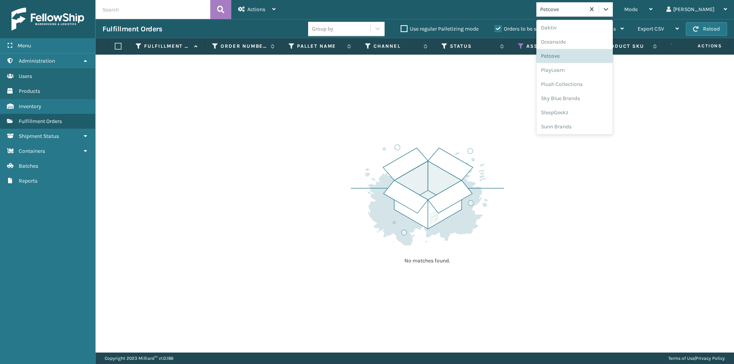
scroll to position [369, 0]
click at [587, 73] on div "PlayLearn" at bounding box center [574, 69] width 76 height 14
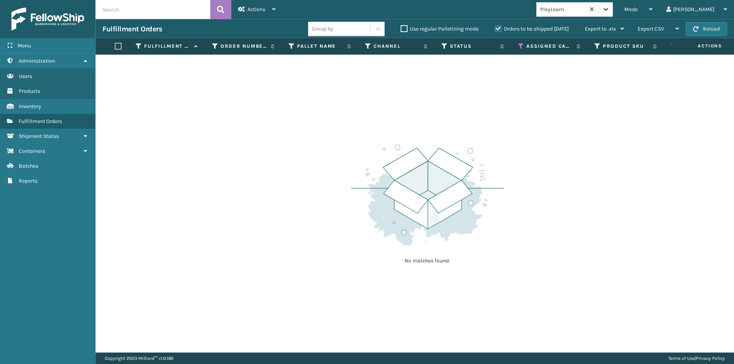
click at [610, 11] on icon at bounding box center [606, 9] width 8 height 8
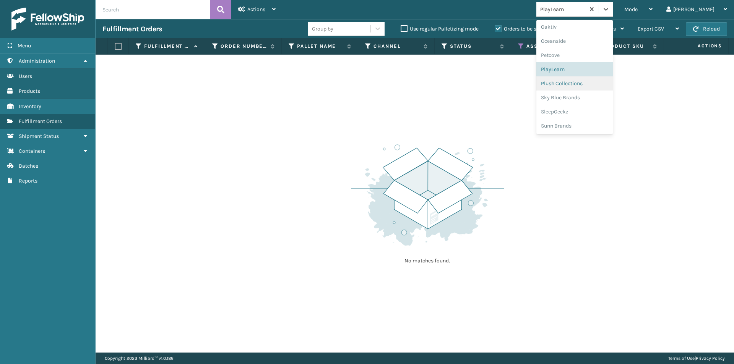
click at [597, 87] on div "Plush Collections" at bounding box center [574, 83] width 76 height 14
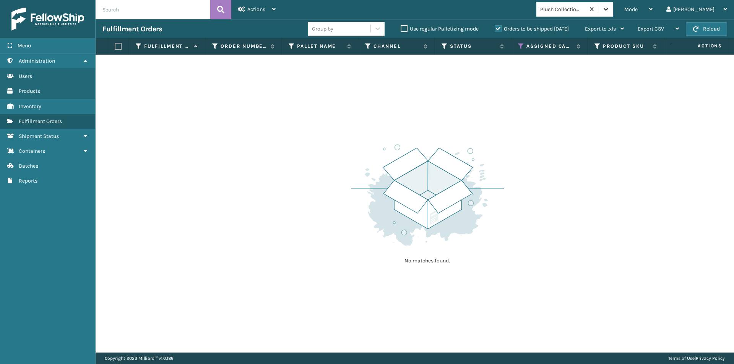
click at [610, 10] on icon at bounding box center [606, 9] width 8 height 8
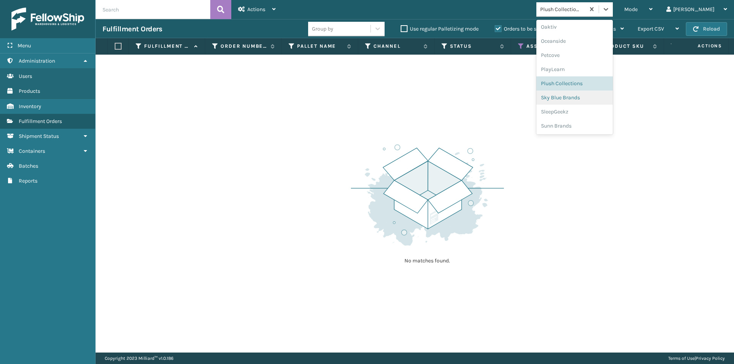
click at [604, 101] on div "Sky Blue Brands" at bounding box center [574, 98] width 76 height 14
click at [610, 10] on icon at bounding box center [606, 9] width 8 height 8
click at [592, 110] on div "SleepGeekz" at bounding box center [574, 112] width 76 height 14
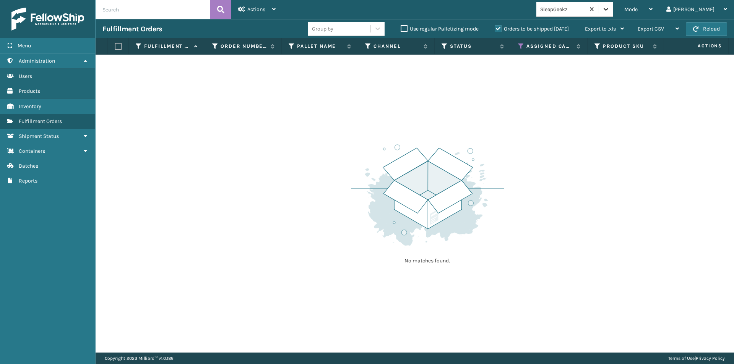
click at [610, 7] on icon at bounding box center [606, 9] width 8 height 8
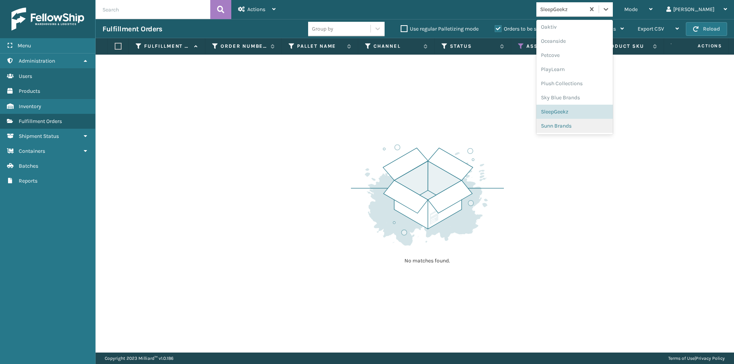
click at [603, 126] on div "Sunn Brands" at bounding box center [574, 126] width 76 height 14
click at [610, 11] on icon at bounding box center [606, 9] width 8 height 8
click at [598, 84] on div "LifePro Fitness" at bounding box center [574, 82] width 76 height 14
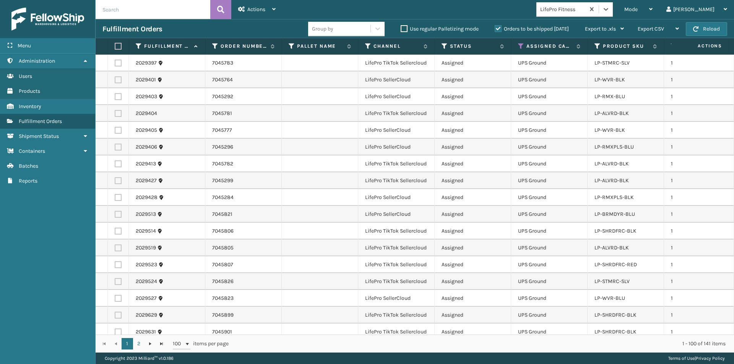
click at [602, 169] on td "LP-ALVRD-BLK" at bounding box center [625, 164] width 76 height 17
click at [605, 161] on link "LP-ALVRD-BLK" at bounding box center [611, 164] width 34 height 6
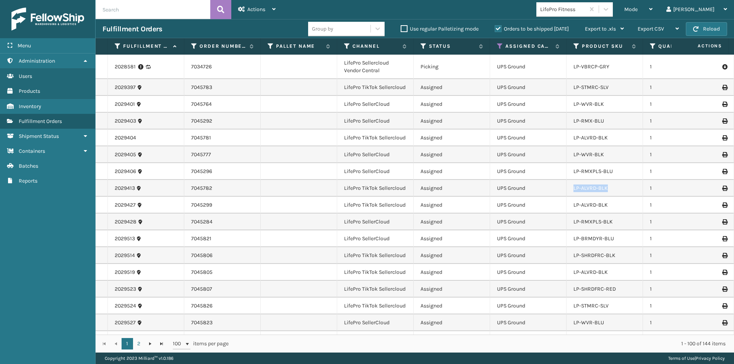
drag, startPoint x: 610, startPoint y: 188, endPoint x: 573, endPoint y: 190, distance: 36.4
click at [573, 190] on div "LP-ALVRD-BLK" at bounding box center [604, 189] width 62 height 8
copy link "LP-ALVRD-BLK"
click at [135, 15] on input "text" at bounding box center [153, 9] width 115 height 19
paste input "LP-ALVRD-BLK"
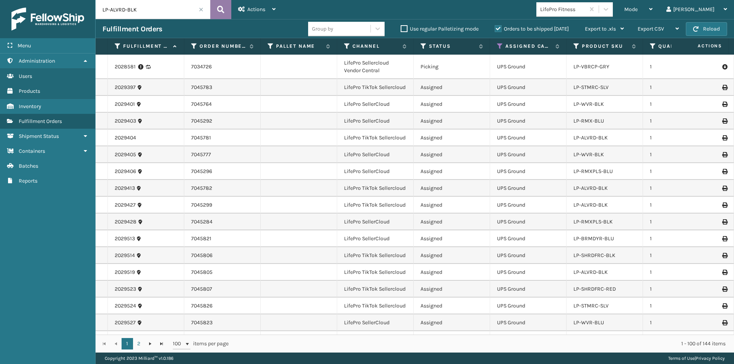
type input "LP-ALVRD-BLK"
click at [224, 11] on icon at bounding box center [220, 9] width 7 height 11
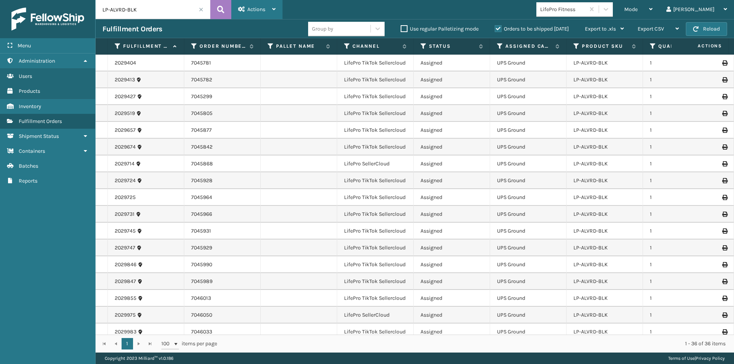
click at [275, 10] on icon at bounding box center [273, 8] width 3 height 5
click at [164, 78] on div "2029413" at bounding box center [146, 80] width 62 height 8
click at [274, 7] on icon at bounding box center [273, 8] width 3 height 5
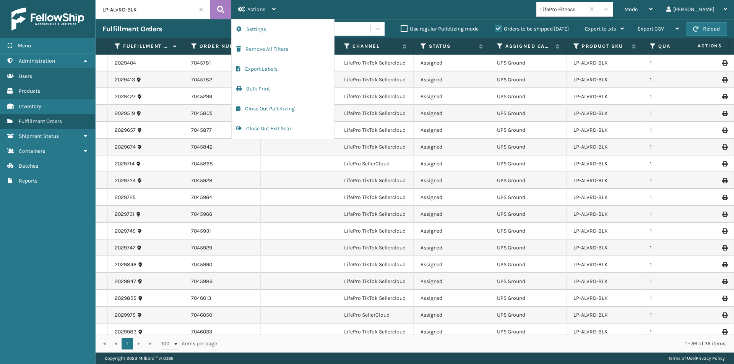
click at [263, 190] on td at bounding box center [299, 197] width 76 height 17
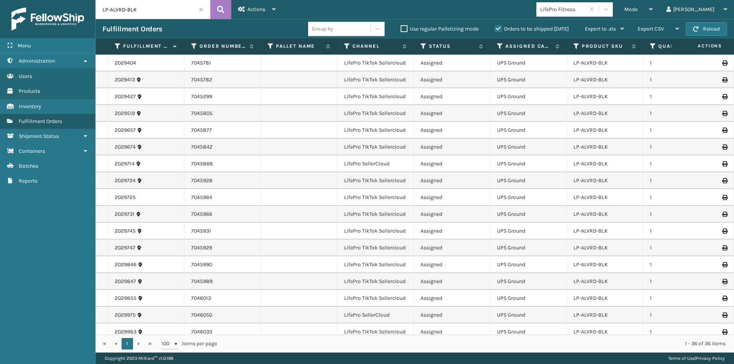
click at [200, 10] on span at bounding box center [201, 9] width 5 height 5
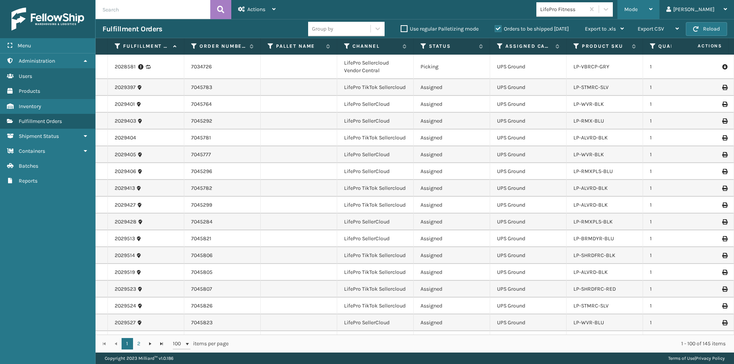
click at [652, 7] on icon at bounding box center [650, 8] width 3 height 5
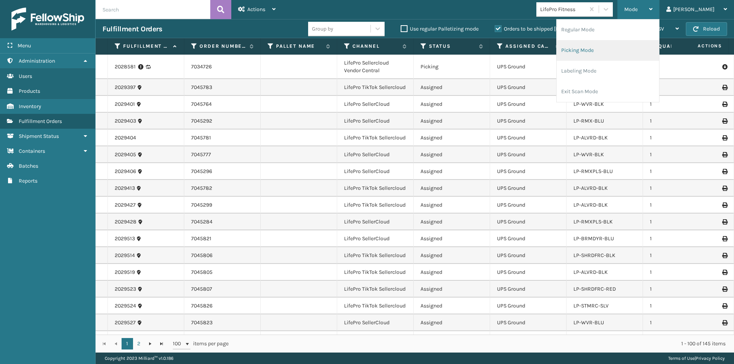
click at [629, 52] on li "Picking Mode" at bounding box center [607, 50] width 102 height 21
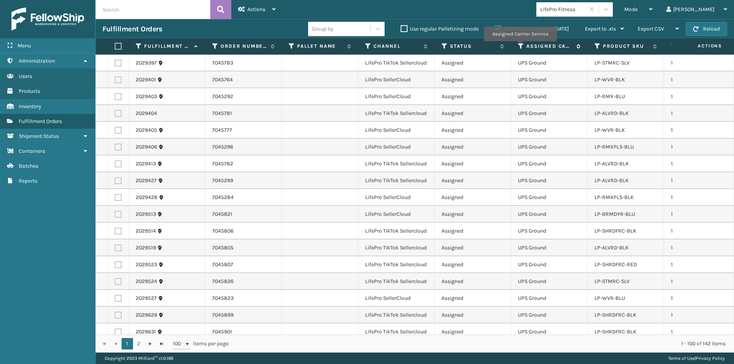
click at [520, 47] on icon at bounding box center [521, 46] width 6 height 7
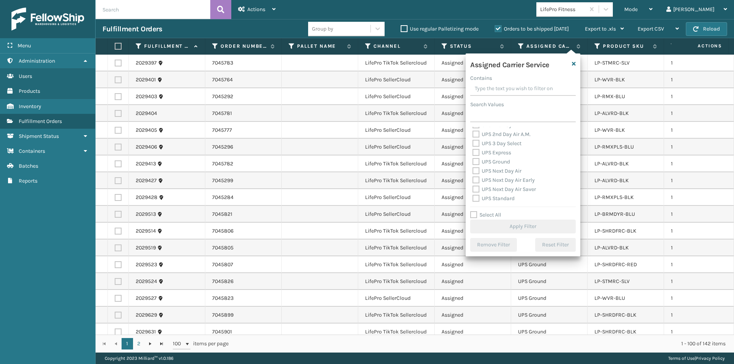
scroll to position [115, 0]
click at [476, 164] on label "UPS 2nd Day Air" at bounding box center [495, 163] width 47 height 6
click at [473, 164] on input "UPS 2nd Day Air" at bounding box center [472, 161] width 0 height 5
checkbox input "true"
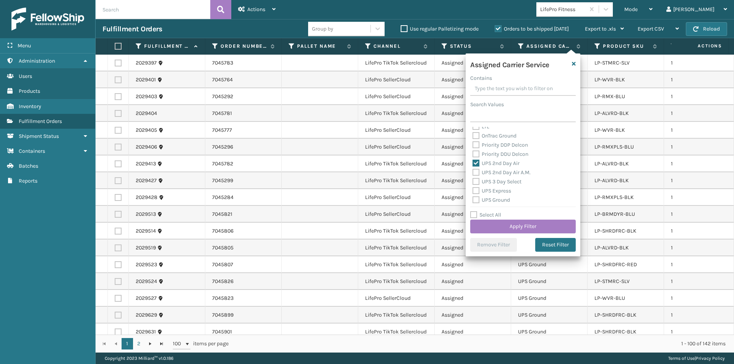
click at [476, 172] on label "UPS 2nd Day Air A.M." at bounding box center [501, 172] width 58 height 6
click at [473, 172] on input "UPS 2nd Day Air A.M." at bounding box center [472, 170] width 0 height 5
checkbox input "true"
click at [475, 182] on label "UPS 3 Day Select" at bounding box center [496, 181] width 49 height 6
click at [473, 182] on input "UPS 3 Day Select" at bounding box center [472, 179] width 0 height 5
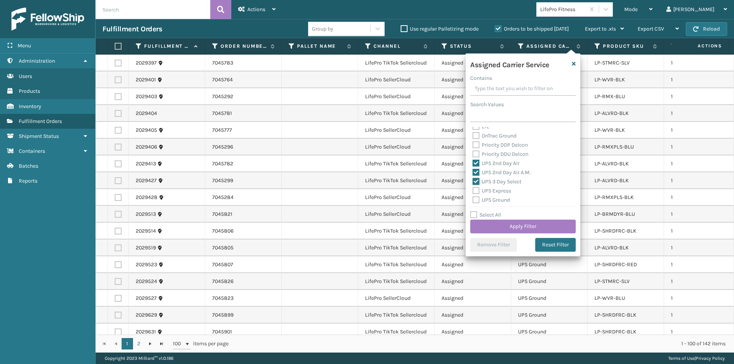
checkbox input "true"
click at [475, 190] on label "UPS Express" at bounding box center [491, 191] width 39 height 6
click at [473, 190] on input "UPS Express" at bounding box center [472, 189] width 0 height 5
checkbox input "true"
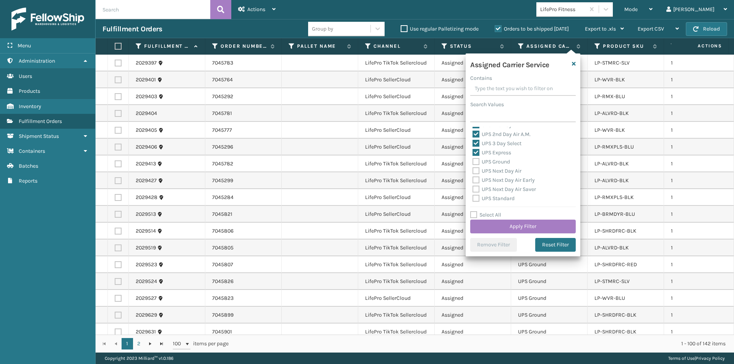
click at [477, 163] on label "UPS Ground" at bounding box center [490, 162] width 37 height 6
click at [473, 162] on input "UPS Ground" at bounding box center [472, 159] width 0 height 5
checkbox input "true"
click at [477, 173] on label "UPS Next Day Air" at bounding box center [496, 171] width 49 height 6
click at [473, 172] on input "UPS Next Day Air" at bounding box center [472, 169] width 0 height 5
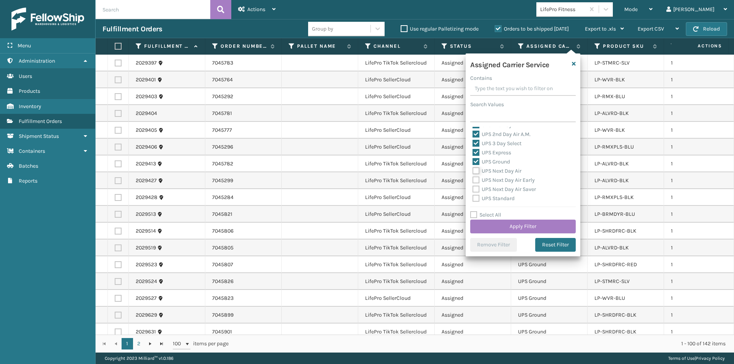
checkbox input "true"
click at [476, 179] on label "UPS Next Day Air Early" at bounding box center [503, 180] width 62 height 6
click at [473, 179] on input "UPS Next Day Air Early" at bounding box center [472, 178] width 0 height 5
checkbox input "true"
click at [475, 187] on label "UPS Next Day Air Saver" at bounding box center [503, 189] width 63 height 6
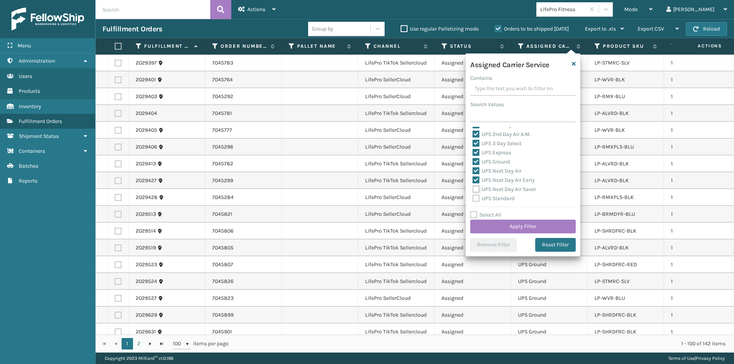
click at [473, 187] on input "UPS Next Day Air Saver" at bounding box center [472, 187] width 0 height 5
checkbox input "true"
click at [477, 198] on label "UPS Standard" at bounding box center [493, 198] width 42 height 6
click at [473, 198] on input "UPS Standard" at bounding box center [472, 196] width 0 height 5
checkbox input "true"
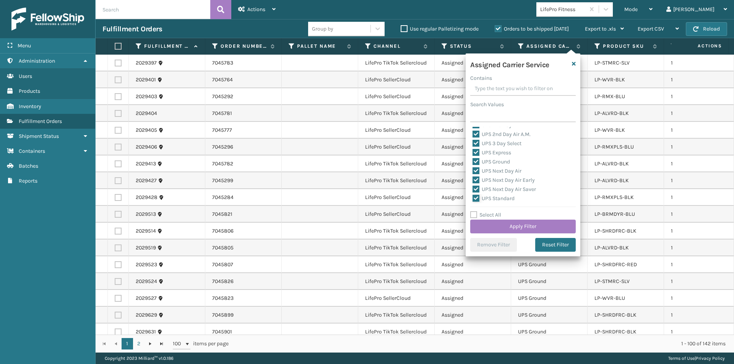
scroll to position [191, 0]
click at [476, 170] on label "UPS SurePost 1LB or Greater" at bounding box center [509, 169] width 75 height 6
click at [473, 170] on input "UPS SurePost 1LB or Greater" at bounding box center [472, 167] width 0 height 5
checkbox input "true"
click at [532, 225] on button "Apply Filter" at bounding box center [522, 227] width 105 height 14
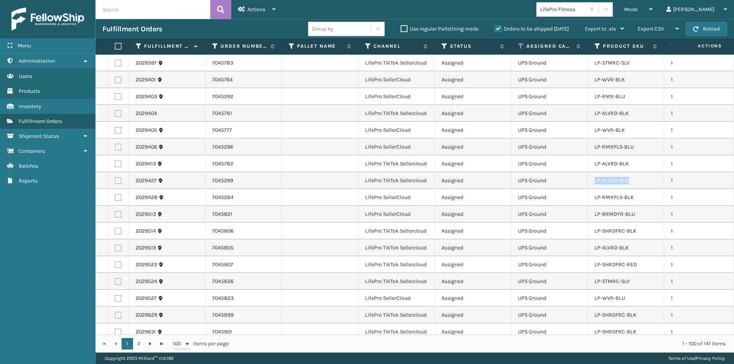
drag, startPoint x: 631, startPoint y: 181, endPoint x: 585, endPoint y: 187, distance: 45.8
click at [585, 187] on tr "2029427 7045299 LifePro TikTok Sellercloud Assigned UPS Ground LP-ALVRD-BLK 1 F…" at bounding box center [600, 180] width 1008 height 17
copy tr "LP-ALVRD-BLK"
click at [117, 12] on input "text" at bounding box center [153, 9] width 115 height 19
paste input "LP-ALVRD-BLK"
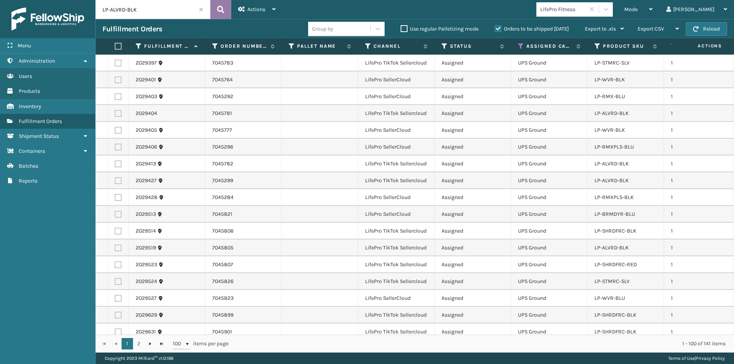
click at [222, 11] on icon at bounding box center [220, 9] width 7 height 11
type input "LP-ALVRD-BLK"
click at [119, 48] on label at bounding box center [117, 46] width 5 height 7
click at [115, 48] on input "checkbox" at bounding box center [115, 46] width 0 height 5
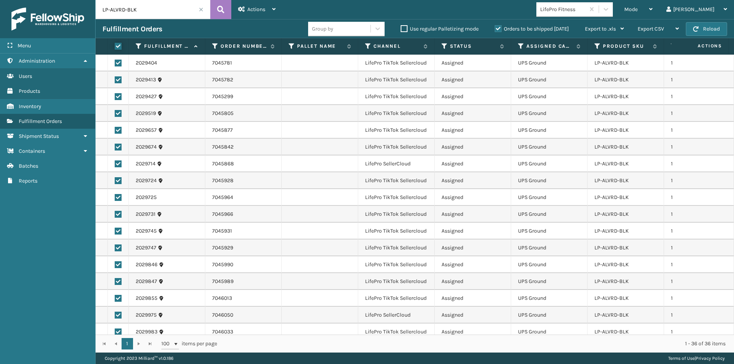
checkbox input "true"
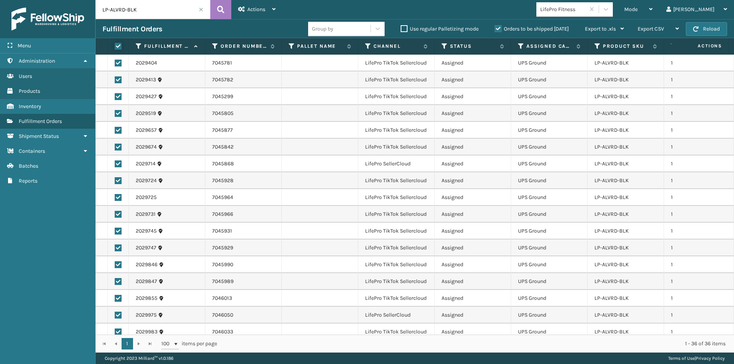
checkbox input "true"
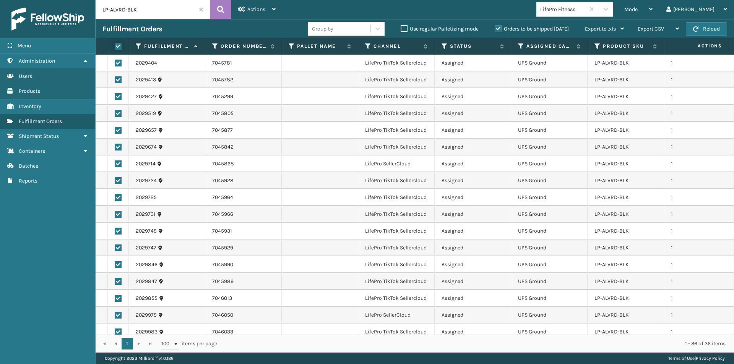
checkbox input "true"
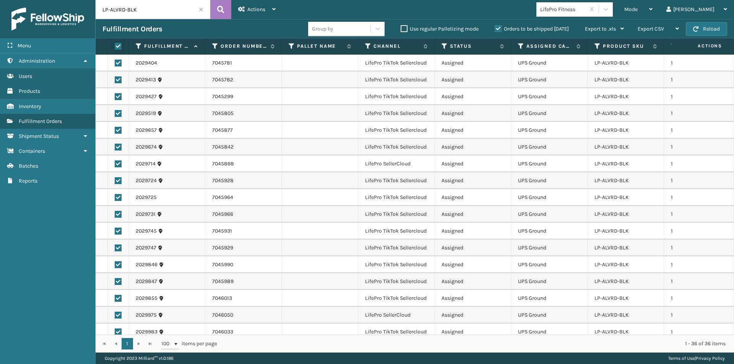
checkbox input "true"
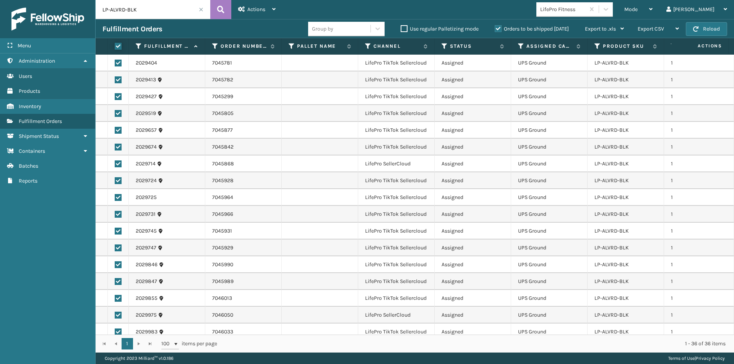
checkbox input "true"
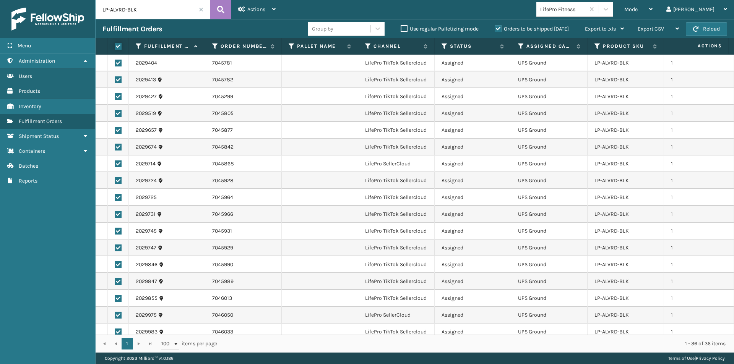
checkbox input "true"
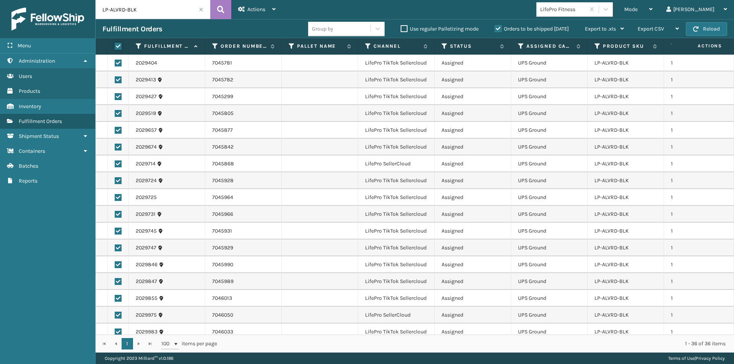
checkbox input "true"
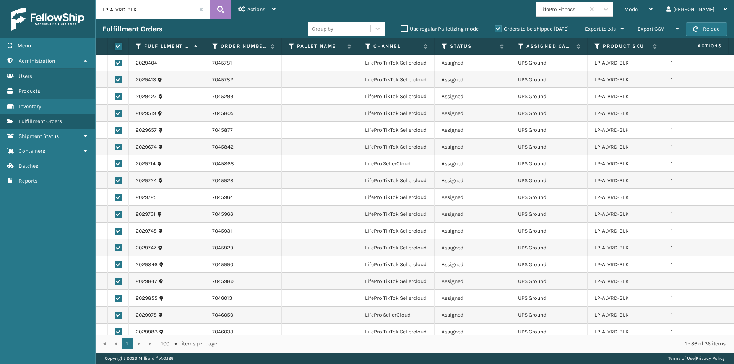
checkbox input "true"
click at [274, 9] on icon at bounding box center [273, 8] width 3 height 5
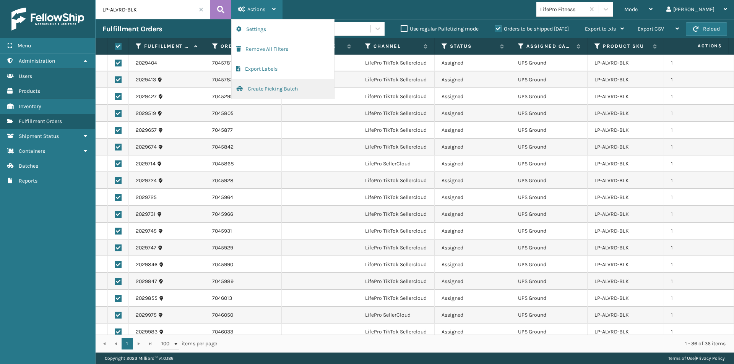
click at [283, 91] on button "Create Picking Batch" at bounding box center [283, 89] width 102 height 20
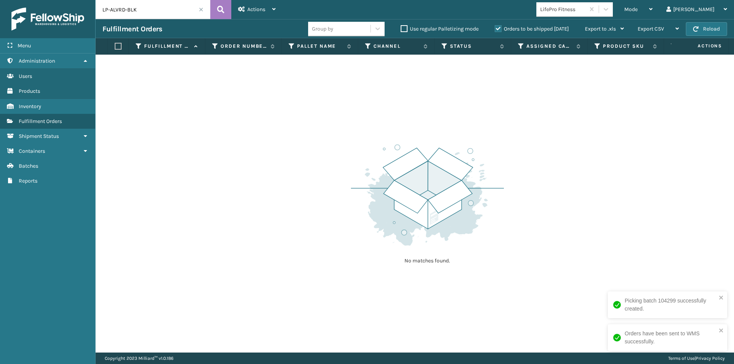
click at [201, 10] on span at bounding box center [201, 9] width 5 height 5
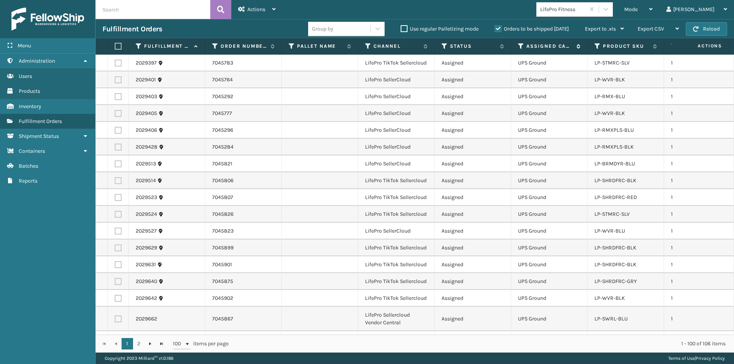
click at [520, 45] on icon at bounding box center [521, 46] width 6 height 7
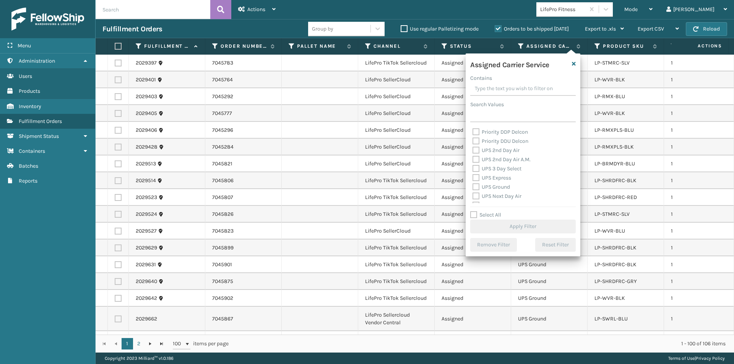
scroll to position [115, 0]
click at [475, 161] on label "UPS 2nd Day Air" at bounding box center [495, 163] width 47 height 6
click at [473, 161] on input "UPS 2nd Day Air" at bounding box center [472, 161] width 0 height 5
checkbox input "true"
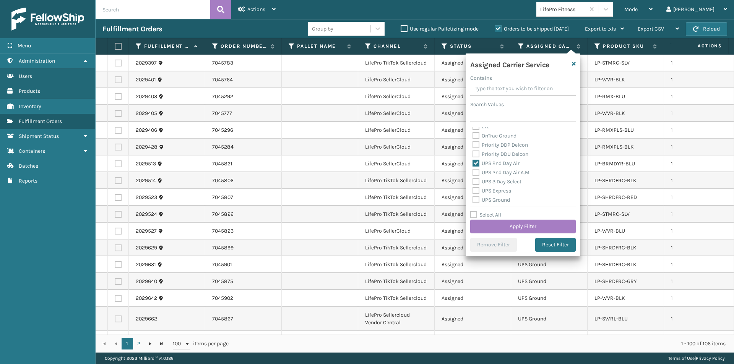
click at [476, 173] on label "UPS 2nd Day Air A.M." at bounding box center [501, 172] width 58 height 6
click at [473, 173] on input "UPS 2nd Day Air A.M." at bounding box center [472, 170] width 0 height 5
checkbox input "true"
click at [473, 181] on label "UPS 3 Day Select" at bounding box center [496, 181] width 49 height 6
click at [473, 181] on input "UPS 3 Day Select" at bounding box center [472, 179] width 0 height 5
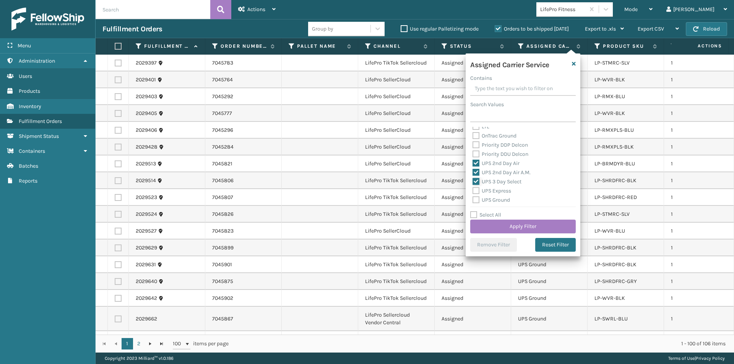
checkbox input "true"
click at [475, 190] on label "UPS Express" at bounding box center [491, 191] width 39 height 6
click at [473, 190] on input "UPS Express" at bounding box center [472, 189] width 0 height 5
checkbox input "true"
click at [475, 201] on label "UPS Ground" at bounding box center [490, 200] width 37 height 6
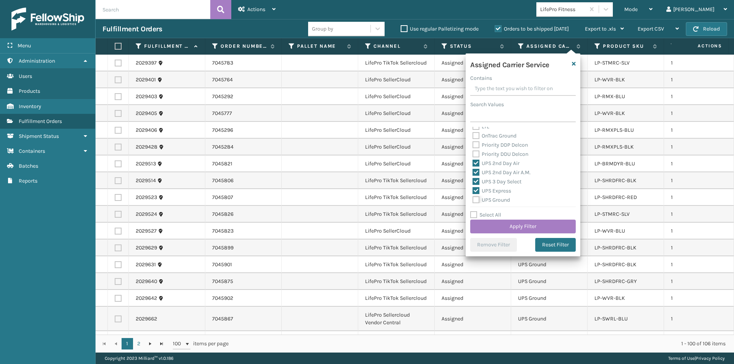
click at [473, 201] on input "UPS Ground" at bounding box center [472, 198] width 0 height 5
checkbox input "true"
click at [475, 169] on label "UPS Next Day Air" at bounding box center [496, 171] width 49 height 6
click at [473, 169] on input "UPS Next Day Air" at bounding box center [472, 169] width 0 height 5
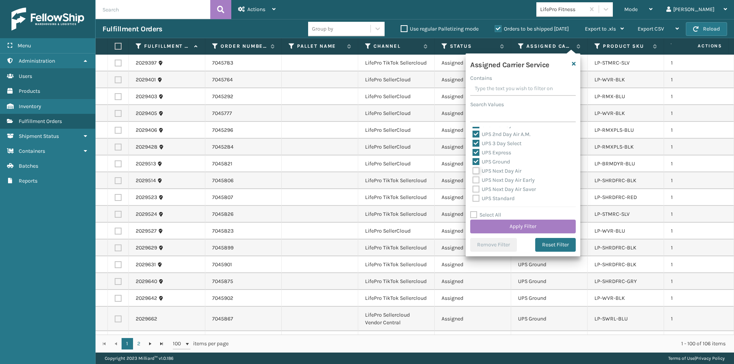
checkbox input "true"
click at [476, 180] on label "UPS Next Day Air Early" at bounding box center [503, 180] width 62 height 6
click at [473, 180] on input "UPS Next Day Air Early" at bounding box center [472, 178] width 0 height 5
checkbox input "true"
click at [474, 188] on label "UPS Next Day Air Saver" at bounding box center [503, 189] width 63 height 6
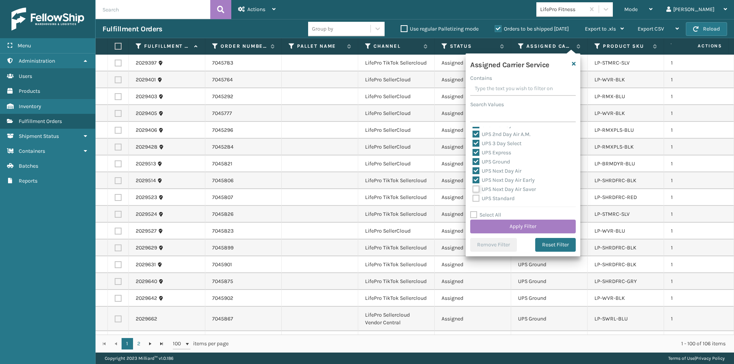
click at [473, 188] on input "UPS Next Day Air Saver" at bounding box center [472, 187] width 0 height 5
checkbox input "true"
click at [474, 198] on label "UPS Standard" at bounding box center [493, 198] width 42 height 6
click at [473, 198] on input "UPS Standard" at bounding box center [472, 196] width 0 height 5
checkbox input "true"
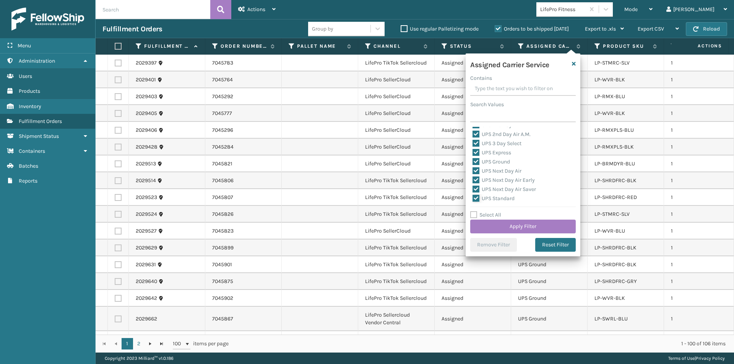
scroll to position [191, 0]
click at [473, 169] on label "UPS SurePost 1LB or Greater" at bounding box center [509, 169] width 75 height 6
click at [473, 169] on input "UPS SurePost 1LB or Greater" at bounding box center [472, 167] width 0 height 5
checkbox input "true"
click at [540, 227] on button "Apply Filter" at bounding box center [522, 227] width 105 height 14
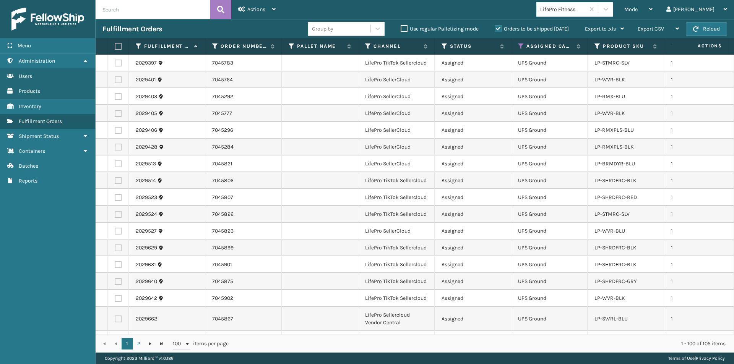
click at [119, 48] on label at bounding box center [117, 46] width 5 height 7
click at [115, 48] on input "checkbox" at bounding box center [115, 46] width 0 height 5
checkbox input "true"
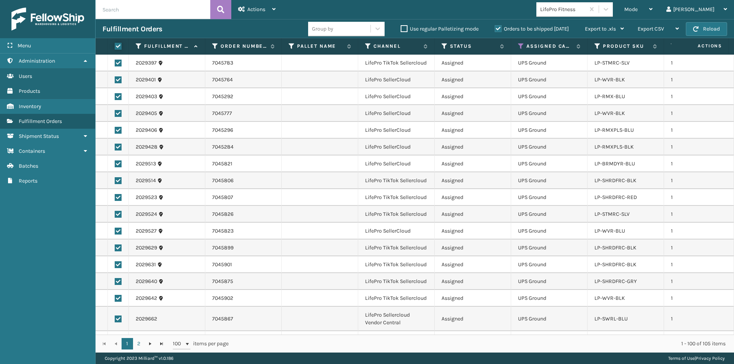
checkbox input "true"
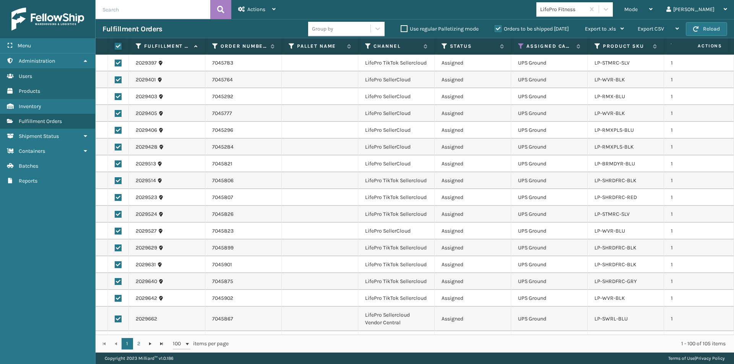
checkbox input "true"
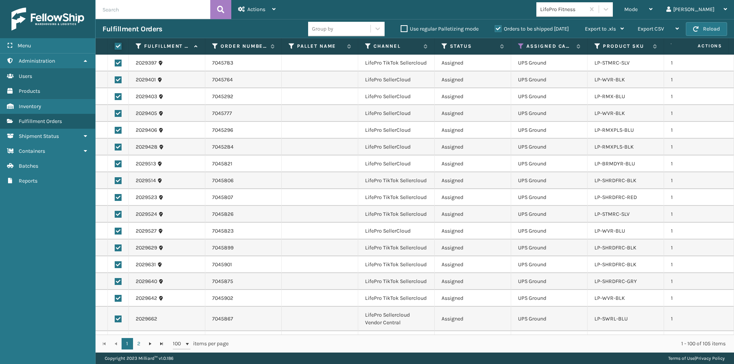
checkbox input "true"
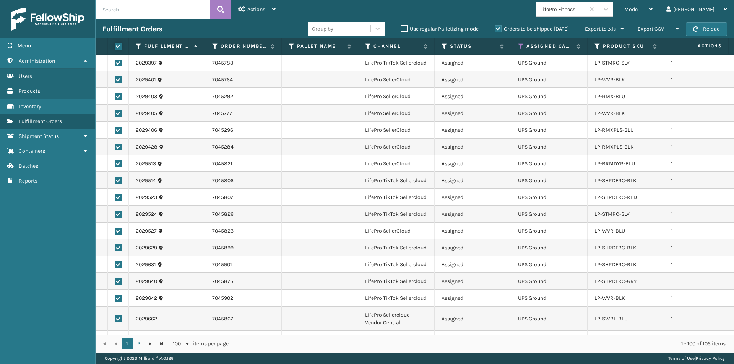
checkbox input "true"
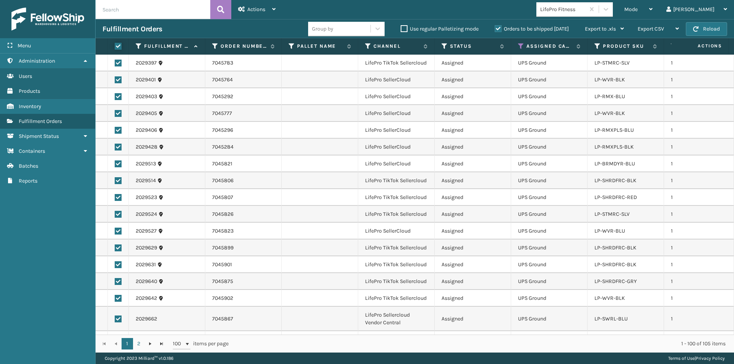
checkbox input "true"
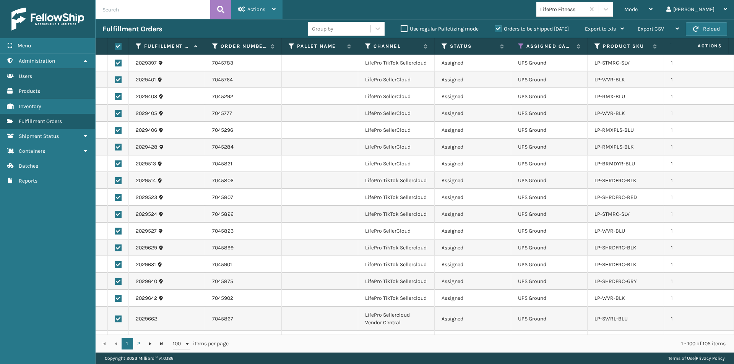
click at [277, 11] on div "Actions Settings Remove All Filters Export Labels Create Picking Batch" at bounding box center [256, 9] width 51 height 19
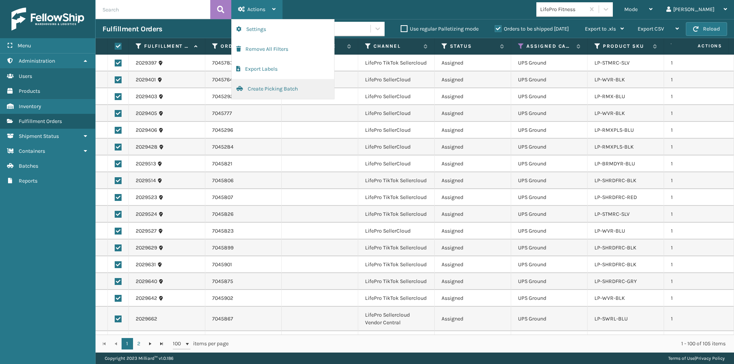
click at [278, 92] on button "Create Picking Batch" at bounding box center [283, 89] width 102 height 20
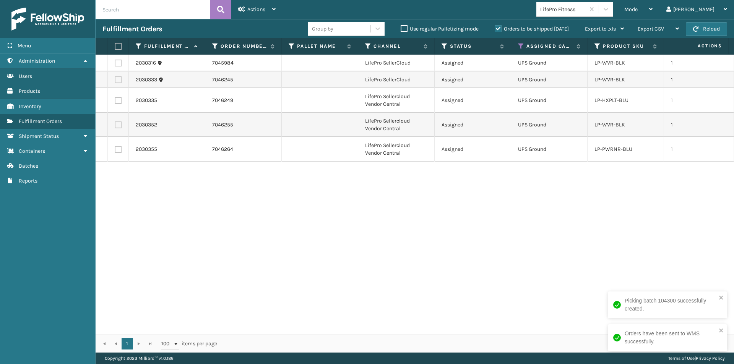
click at [119, 45] on label at bounding box center [117, 46] width 5 height 7
click at [115, 45] on input "checkbox" at bounding box center [115, 46] width 0 height 5
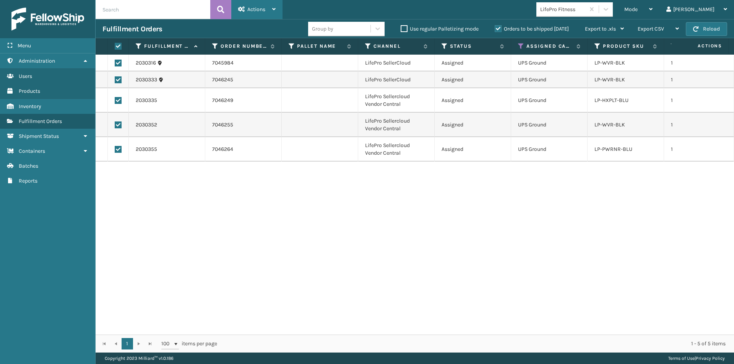
click at [277, 11] on div "Actions Settings Remove All Filters Export Labels Create Picking Batch" at bounding box center [256, 9] width 51 height 19
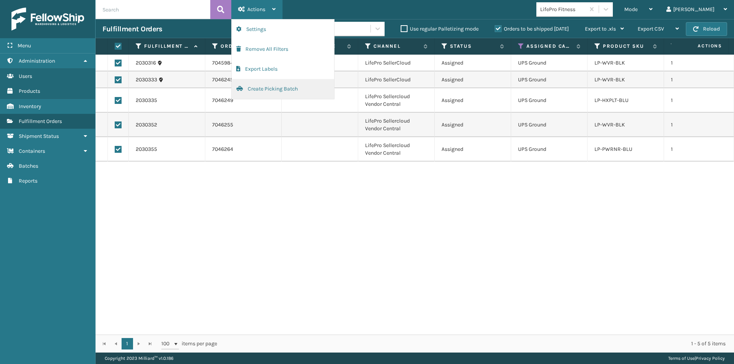
click at [269, 91] on button "Create Picking Batch" at bounding box center [283, 89] width 102 height 20
